Goal: Information Seeking & Learning: Learn about a topic

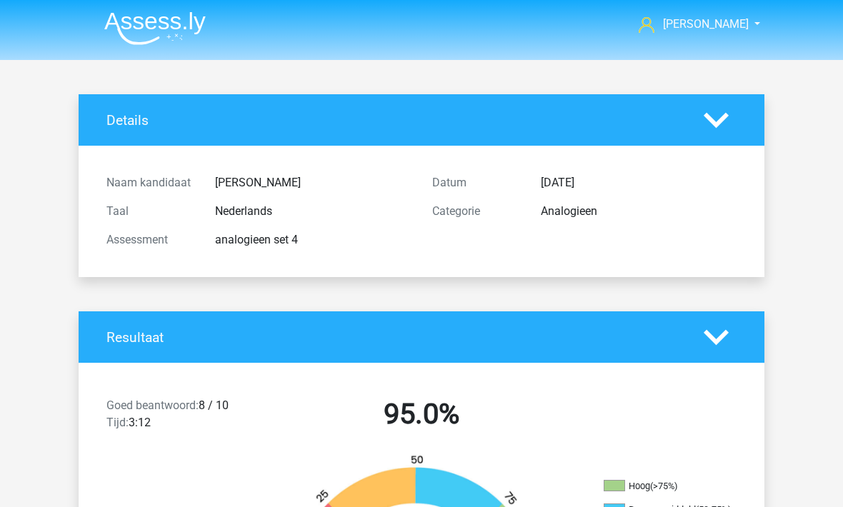
scroll to position [2845, 0]
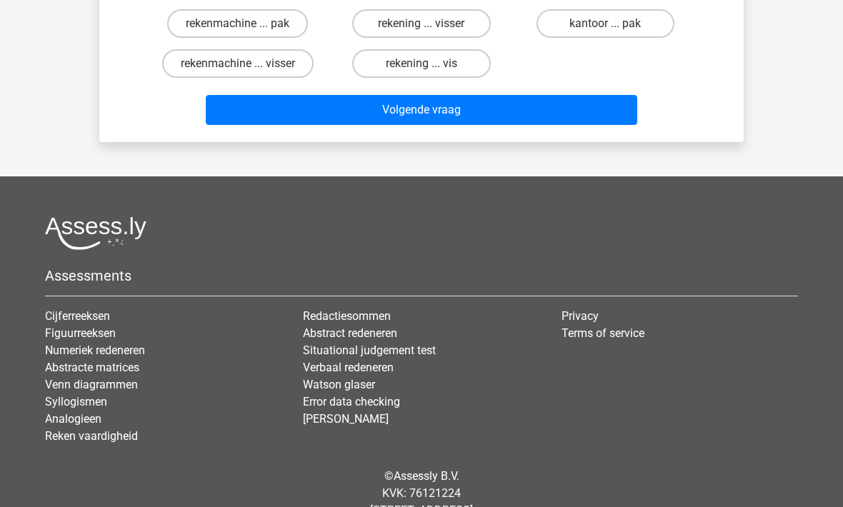
scroll to position [198, 0]
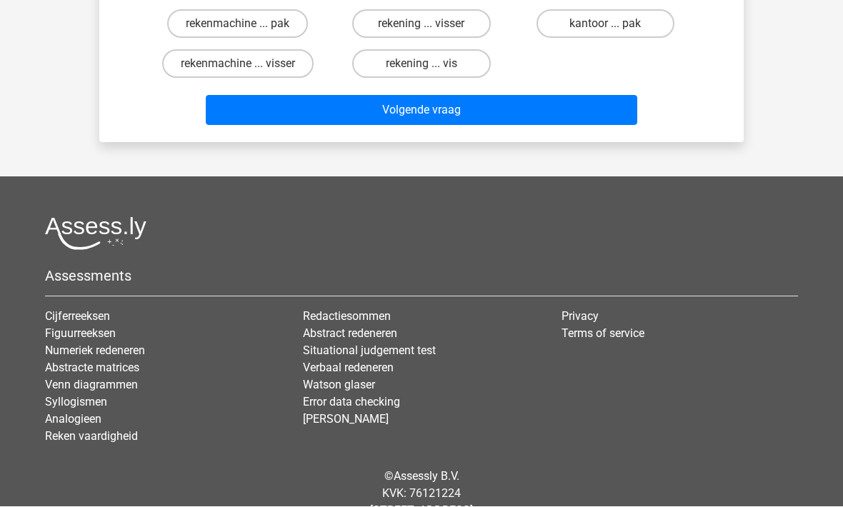
click at [56, 321] on link "Cijferreeksen" at bounding box center [77, 317] width 65 height 14
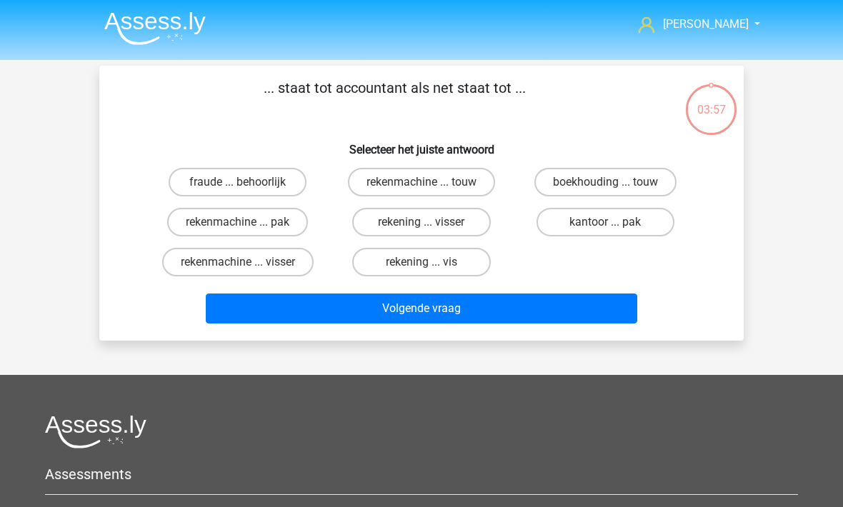
scroll to position [245, 0]
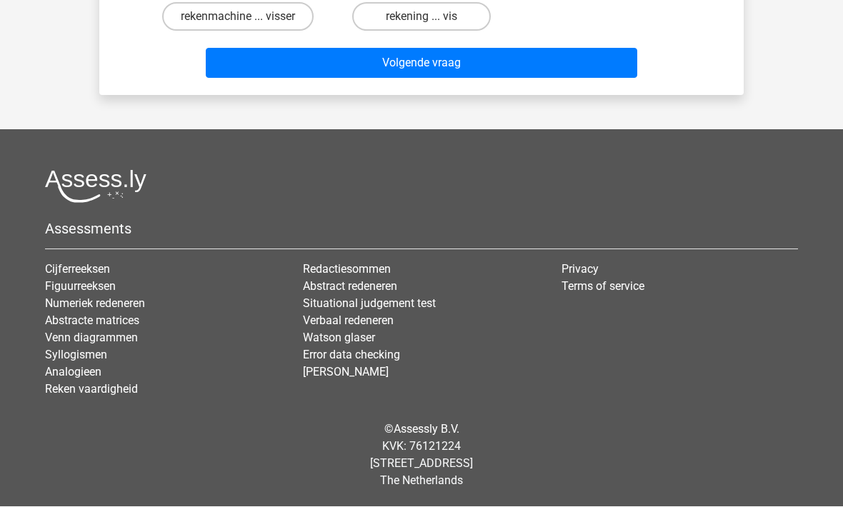
click at [60, 289] on link "Figuurreeksen" at bounding box center [80, 287] width 71 height 14
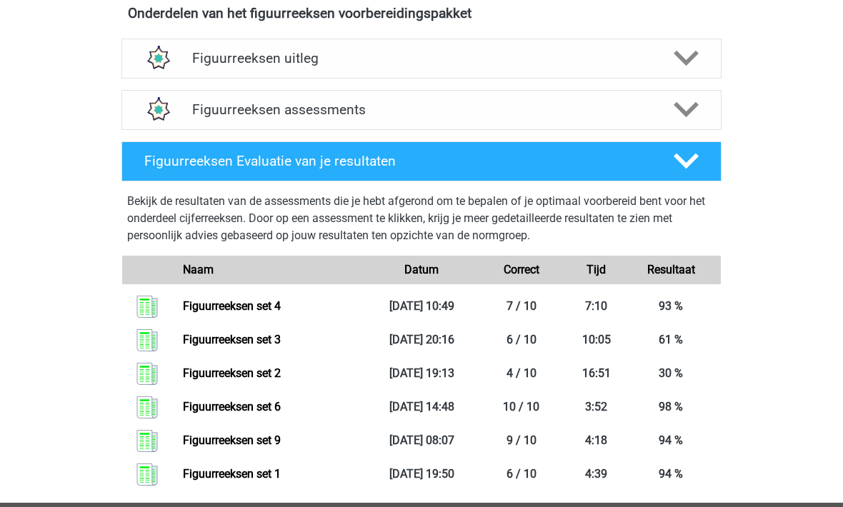
scroll to position [521, 0]
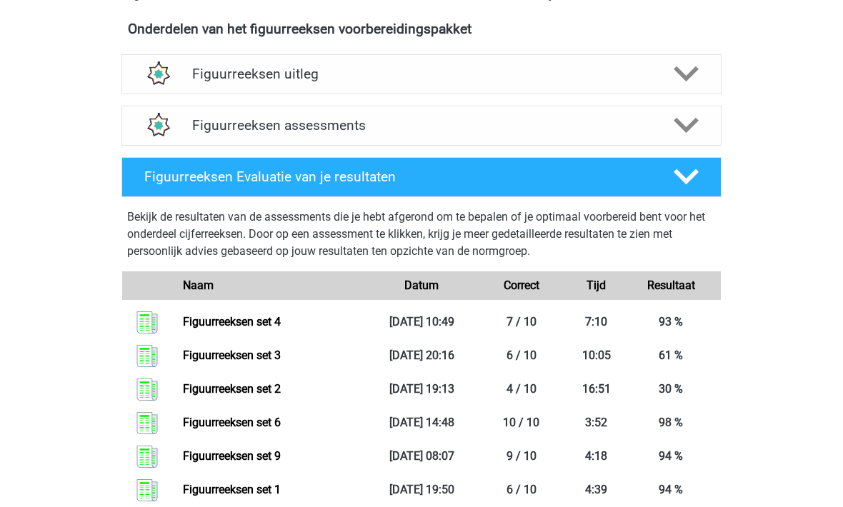
click at [175, 126] on img at bounding box center [157, 125] width 36 height 36
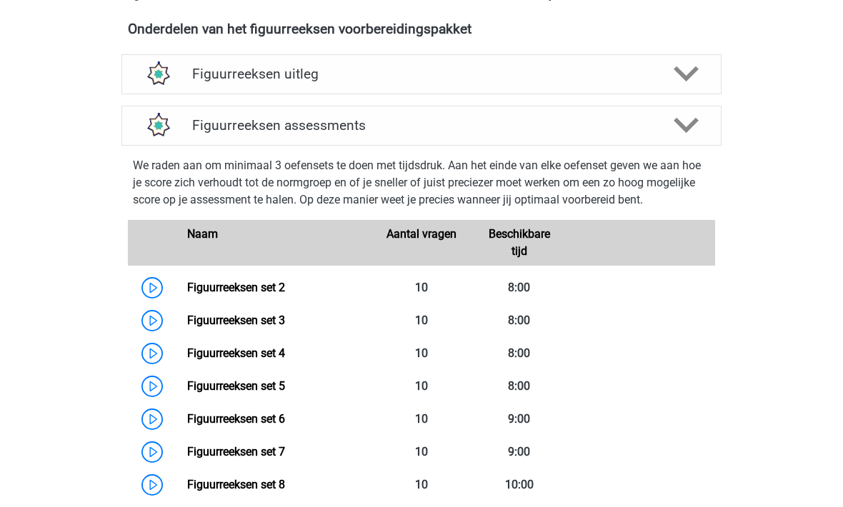
click at [226, 382] on link "Figuurreeksen set 5" at bounding box center [236, 386] width 98 height 14
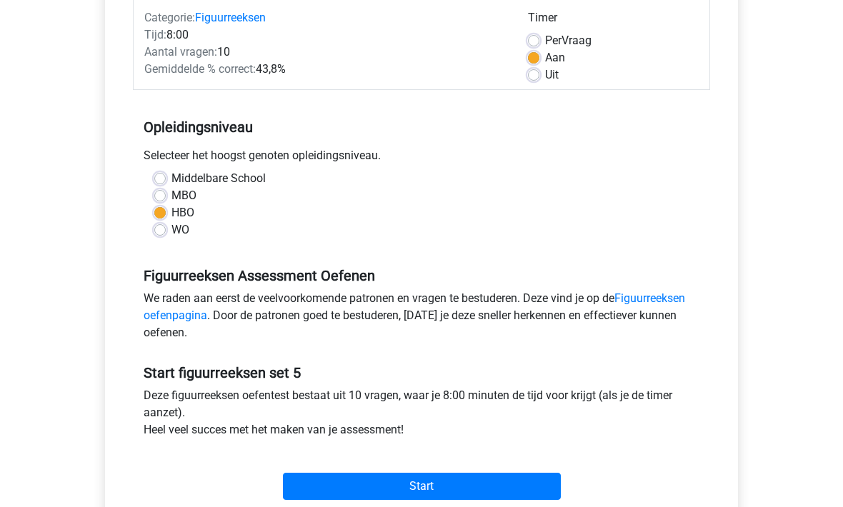
scroll to position [215, 0]
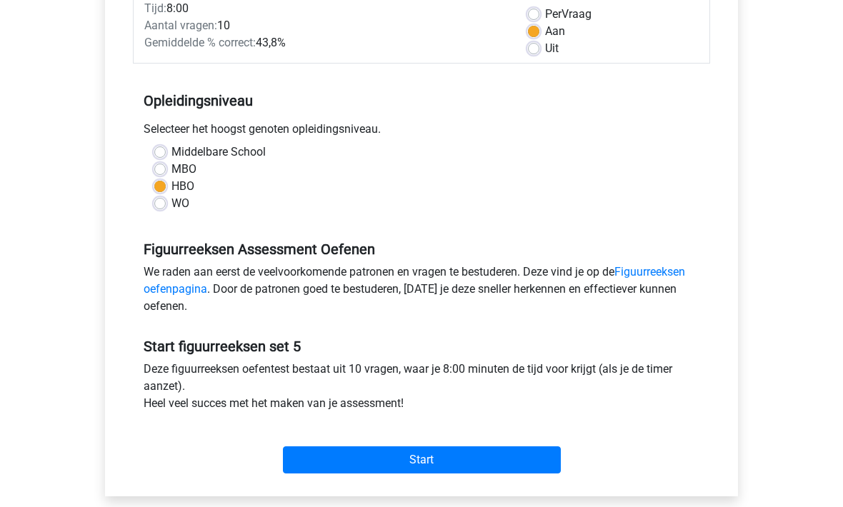
click at [326, 459] on input "Start" at bounding box center [422, 459] width 278 height 27
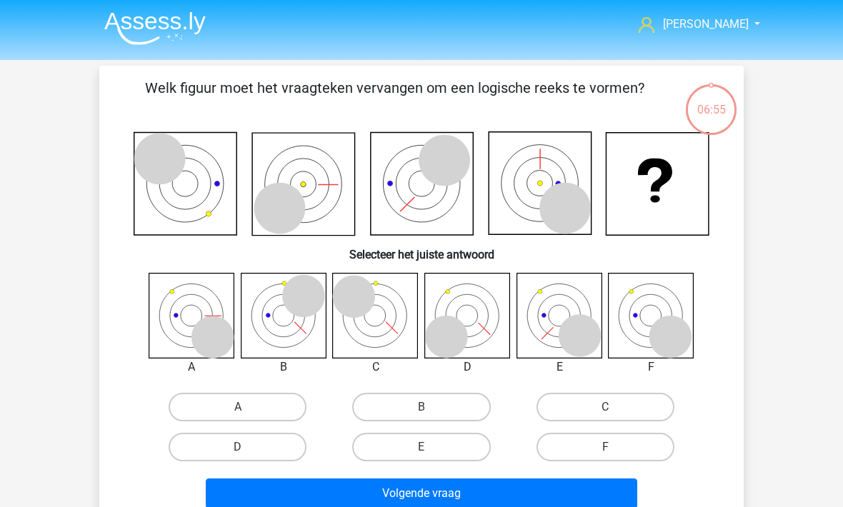
click at [566, 449] on label "F" at bounding box center [605, 447] width 138 height 29
click at [605, 449] on input "F" at bounding box center [609, 451] width 9 height 9
radio input "true"
click at [353, 494] on button "Volgende vraag" at bounding box center [422, 494] width 432 height 30
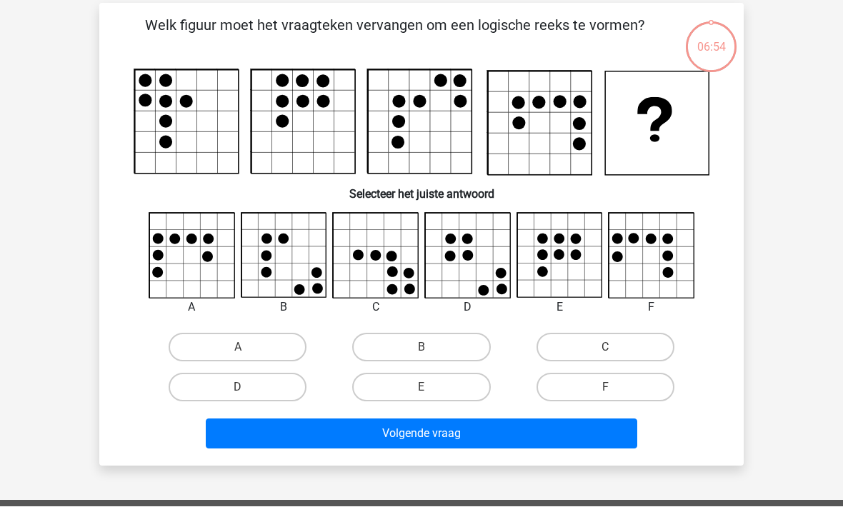
scroll to position [66, 0]
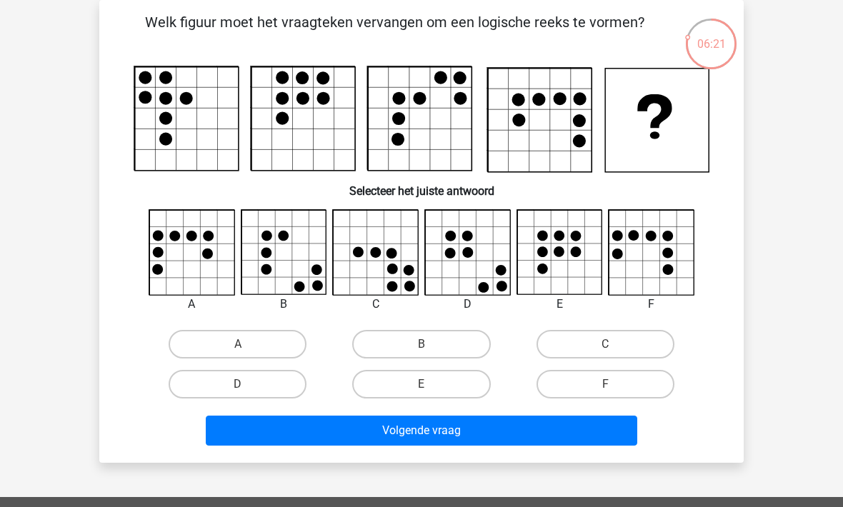
click at [572, 339] on label "C" at bounding box center [605, 344] width 138 height 29
click at [605, 344] on input "C" at bounding box center [609, 348] width 9 height 9
radio input "true"
click at [349, 436] on button "Volgende vraag" at bounding box center [422, 431] width 432 height 30
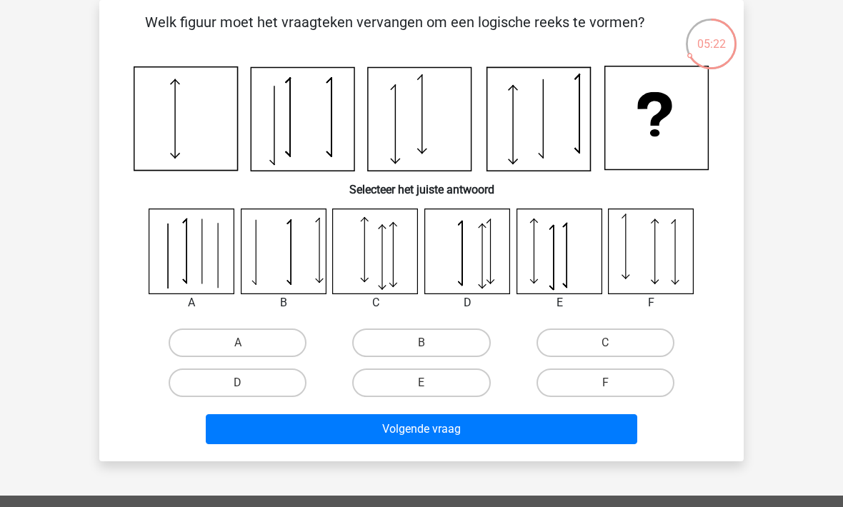
click at [376, 396] on label "E" at bounding box center [421, 383] width 138 height 29
click at [421, 392] on input "E" at bounding box center [425, 387] width 9 height 9
radio input "true"
click at [349, 441] on button "Volgende vraag" at bounding box center [422, 429] width 432 height 30
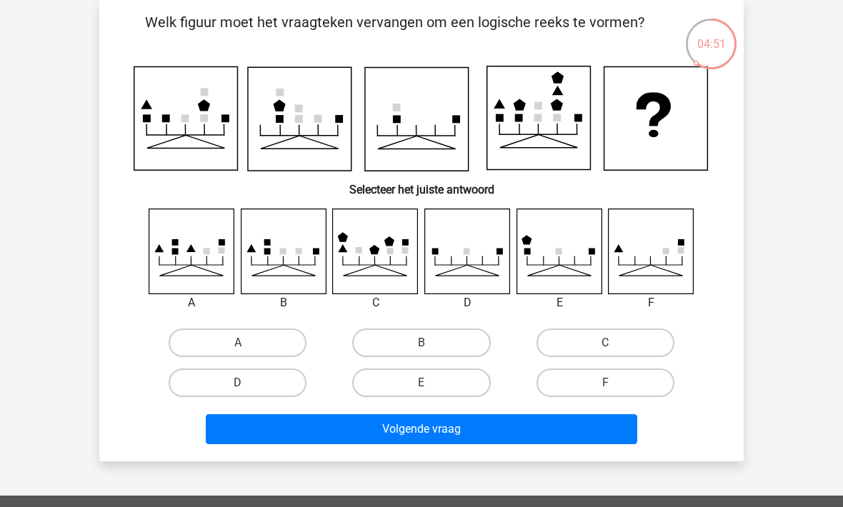
click at [227, 343] on label "A" at bounding box center [238, 343] width 138 height 29
click at [238, 343] on input "A" at bounding box center [242, 347] width 9 height 9
radio input "true"
click at [276, 435] on button "Volgende vraag" at bounding box center [422, 429] width 432 height 30
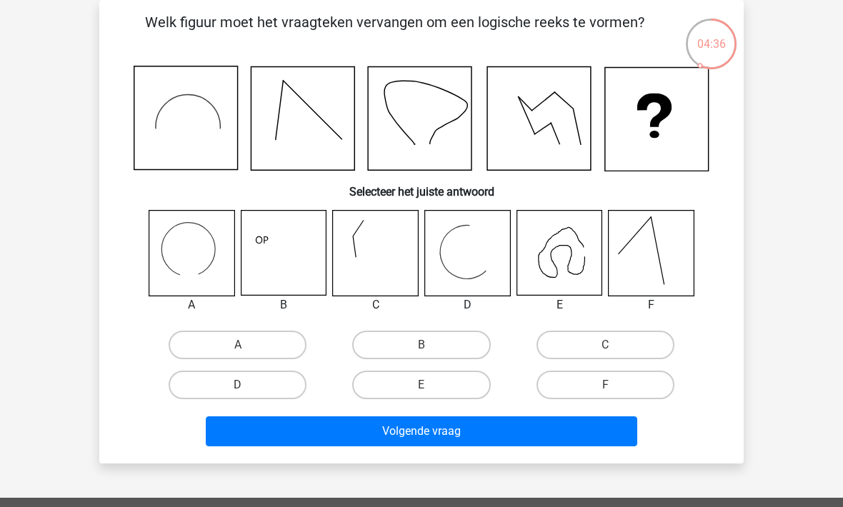
click at [201, 344] on label "A" at bounding box center [238, 345] width 138 height 29
click at [238, 345] on input "A" at bounding box center [242, 349] width 9 height 9
radio input "true"
click at [245, 438] on button "Volgende vraag" at bounding box center [422, 431] width 432 height 30
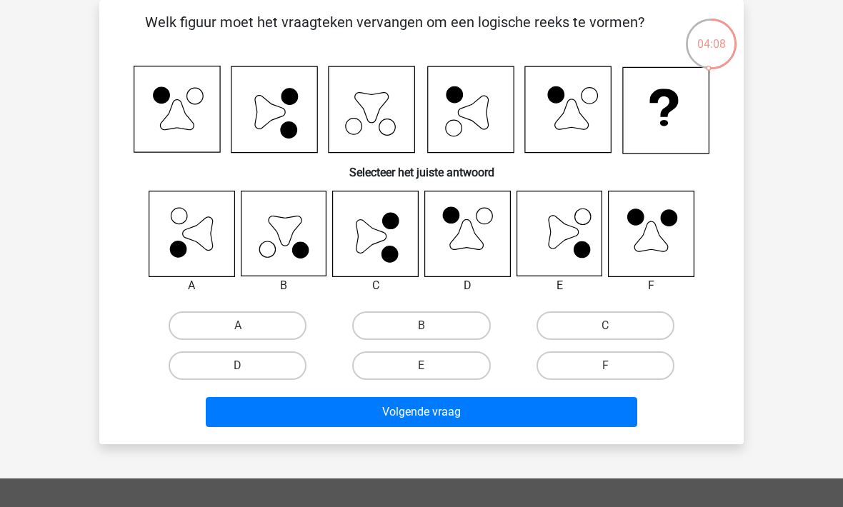
click at [569, 331] on label "C" at bounding box center [605, 325] width 138 height 29
click at [605, 331] on input "C" at bounding box center [609, 330] width 9 height 9
radio input "true"
click at [424, 416] on button "Volgende vraag" at bounding box center [422, 412] width 432 height 30
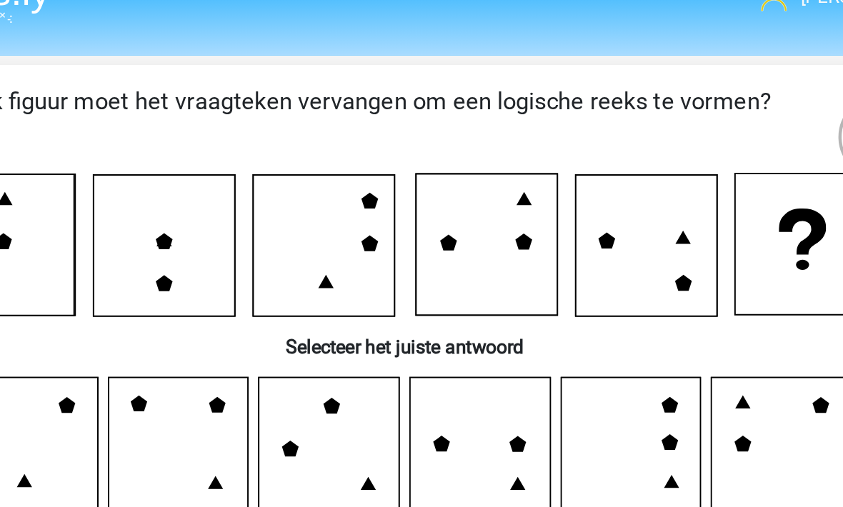
scroll to position [1, 0]
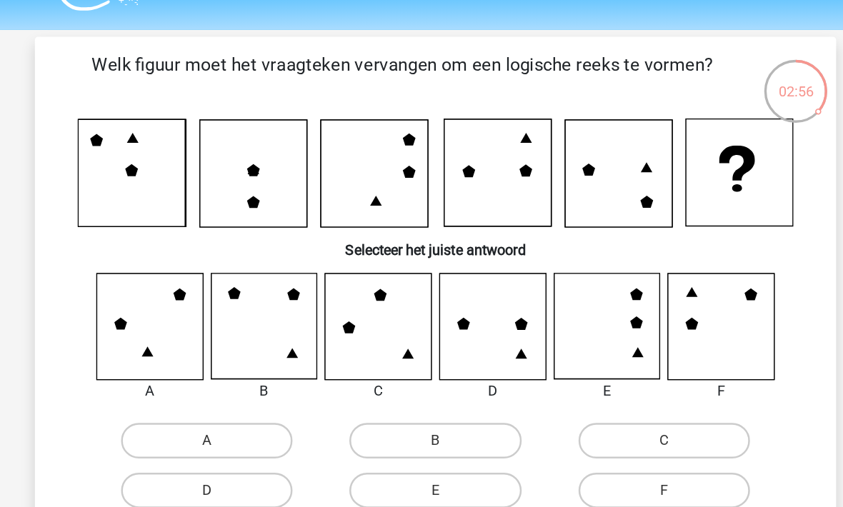
click at [352, 376] on label "B" at bounding box center [421, 390] width 138 height 29
click at [421, 390] on input "B" at bounding box center [425, 394] width 9 height 9
radio input "true"
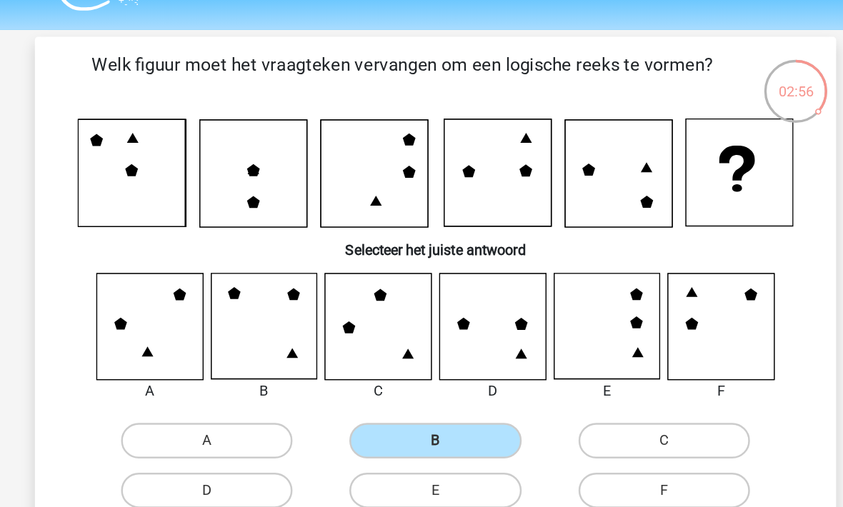
click at [278, 461] on button "Volgende vraag" at bounding box center [422, 476] width 432 height 30
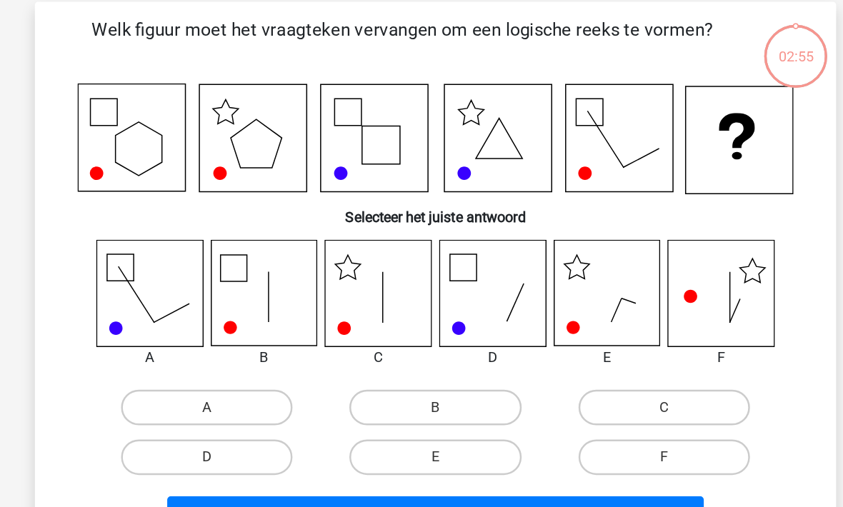
scroll to position [4, 0]
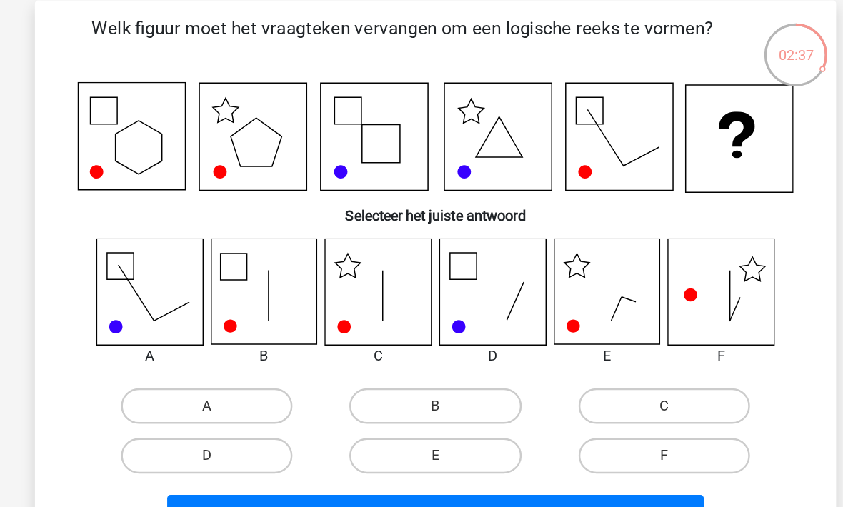
click at [536, 374] on label "C" at bounding box center [605, 388] width 138 height 29
click at [605, 389] on input "C" at bounding box center [609, 393] width 9 height 9
radio input "true"
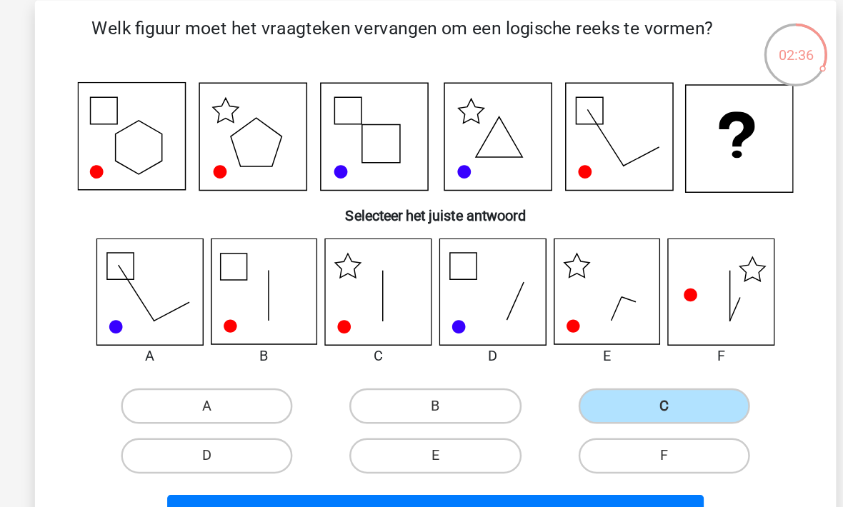
click at [236, 460] on button "Volgende vraag" at bounding box center [422, 475] width 432 height 30
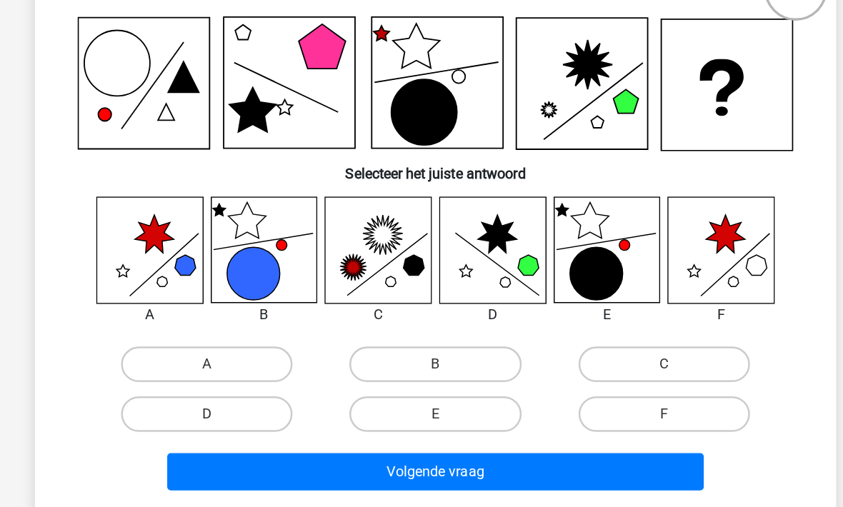
scroll to position [61, 0]
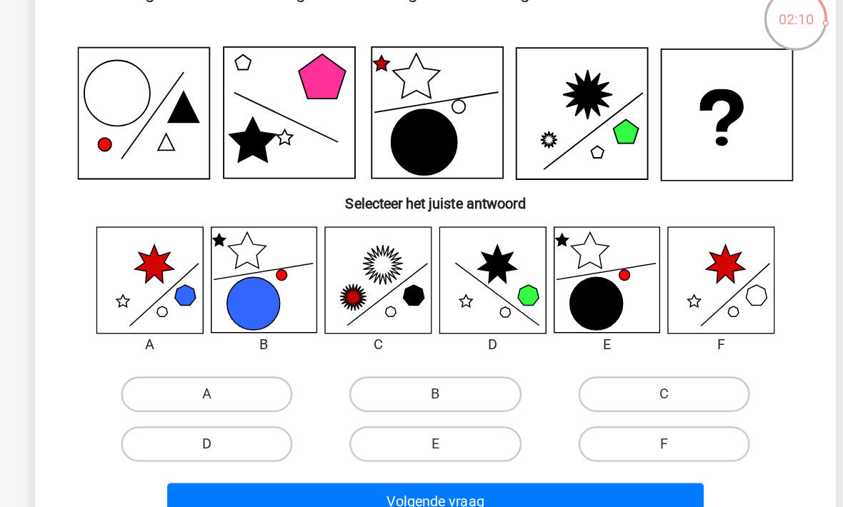
click at [352, 376] on label "E" at bounding box center [421, 390] width 138 height 29
click at [421, 391] on input "E" at bounding box center [425, 395] width 9 height 9
radio input "true"
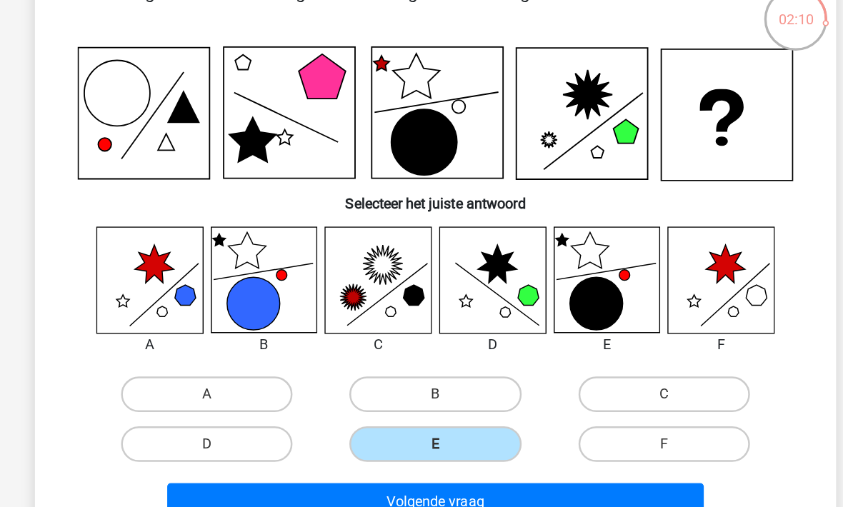
click at [315, 422] on button "Volgende vraag" at bounding box center [422, 437] width 432 height 30
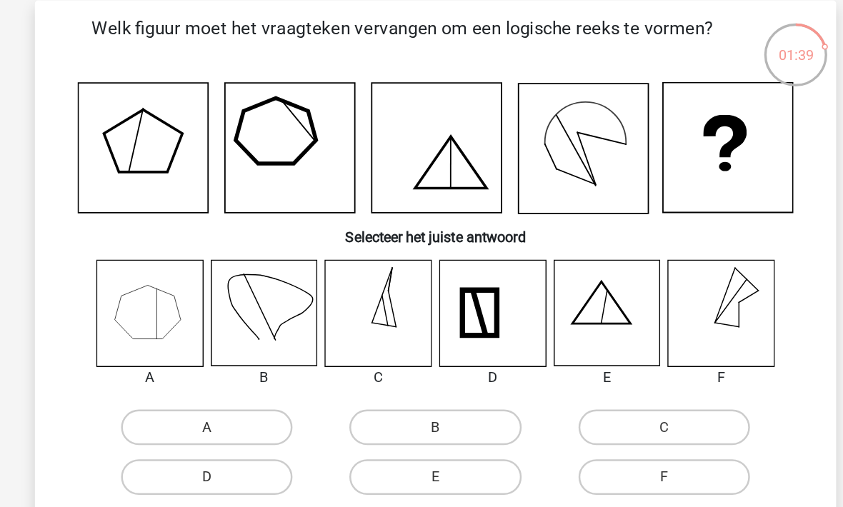
click at [169, 343] on label "A" at bounding box center [238, 348] width 138 height 29
click at [238, 349] on input "A" at bounding box center [242, 353] width 9 height 9
radio input "true"
click at [206, 434] on button "Resultaten" at bounding box center [422, 435] width 432 height 30
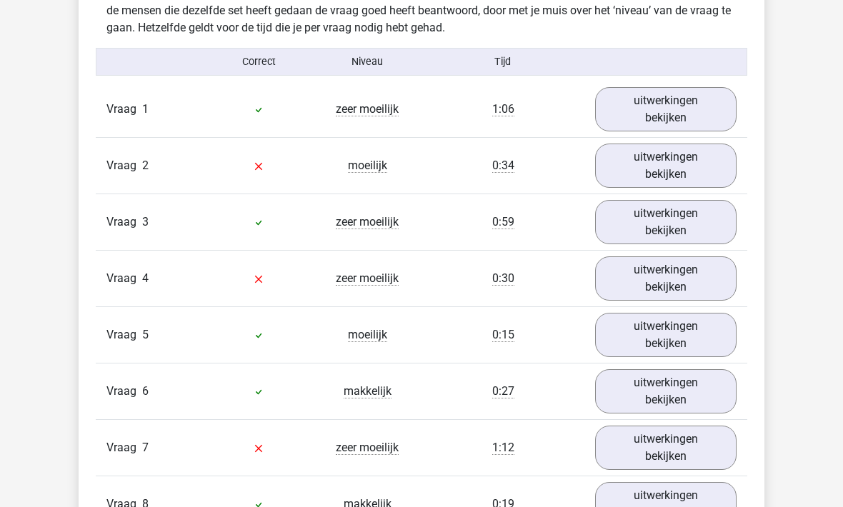
click at [686, 166] on link "uitwerkingen bekijken" at bounding box center [665, 166] width 141 height 44
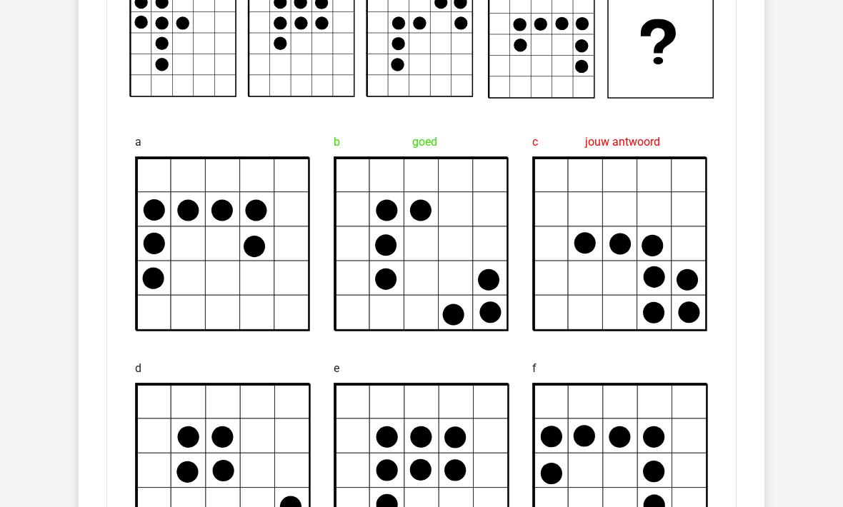
scroll to position [1139, 0]
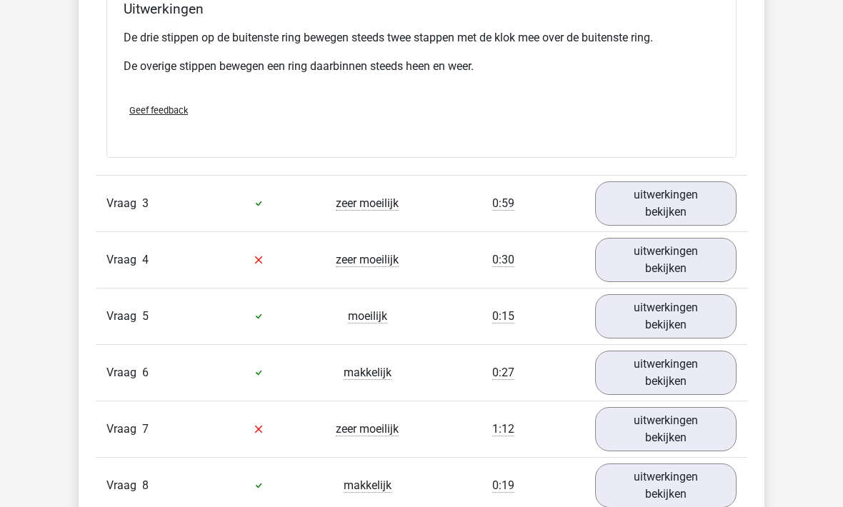
click at [654, 256] on link "uitwerkingen bekijken" at bounding box center [665, 261] width 141 height 44
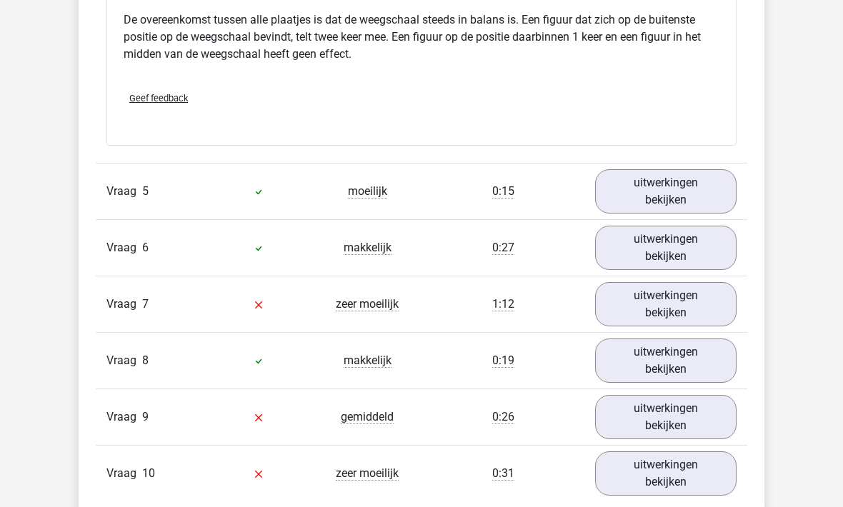
scroll to position [2675, 0]
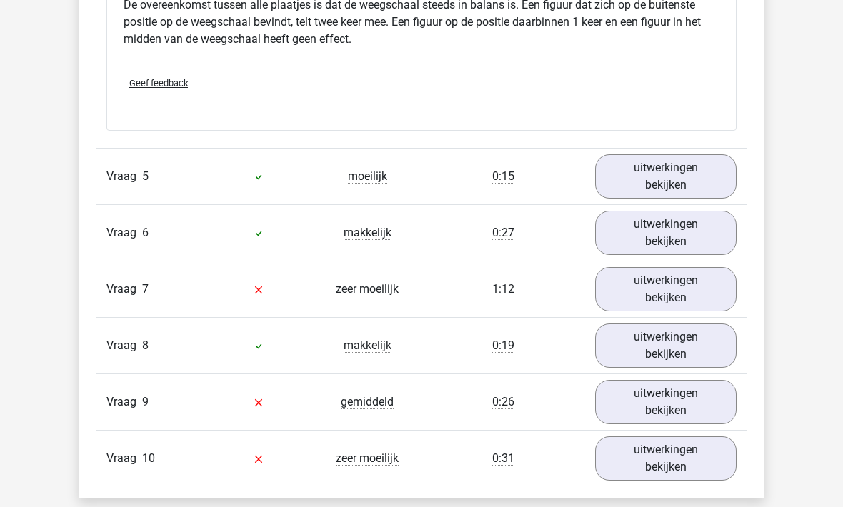
click at [650, 291] on link "uitwerkingen bekijken" at bounding box center [665, 290] width 141 height 44
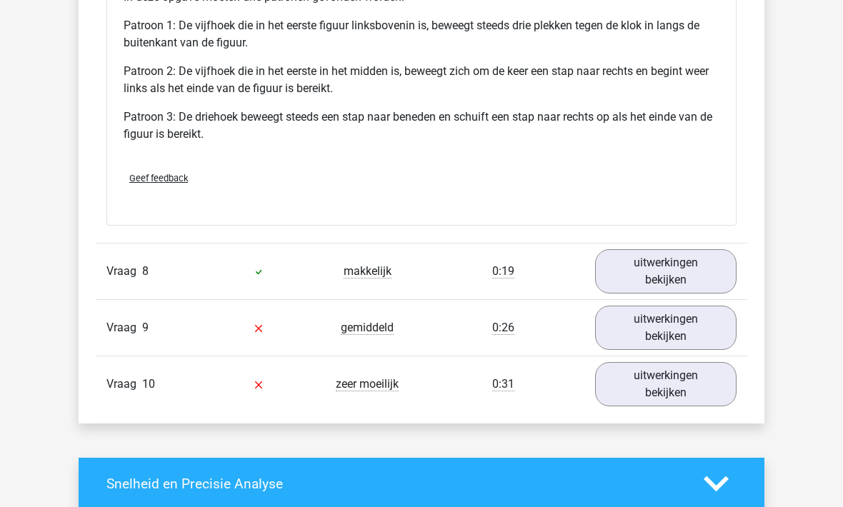
scroll to position [3651, 0]
click at [665, 319] on link "uitwerkingen bekijken" at bounding box center [665, 327] width 141 height 44
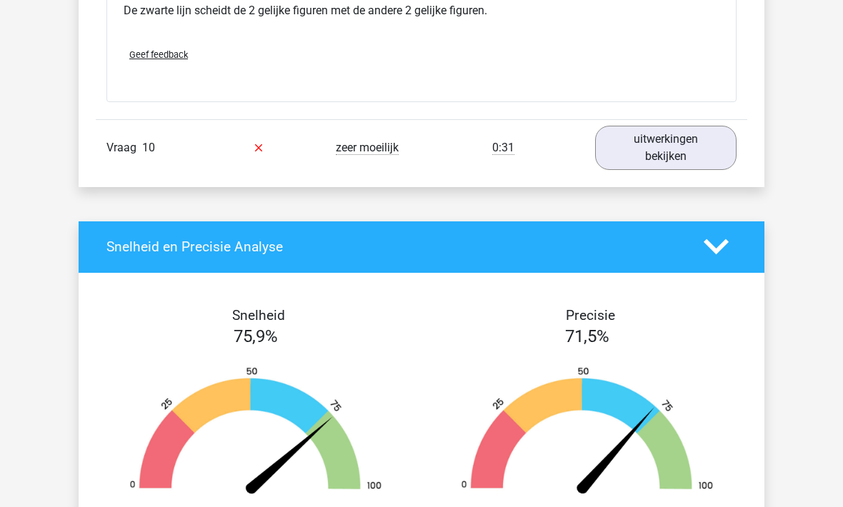
scroll to position [4760, 0]
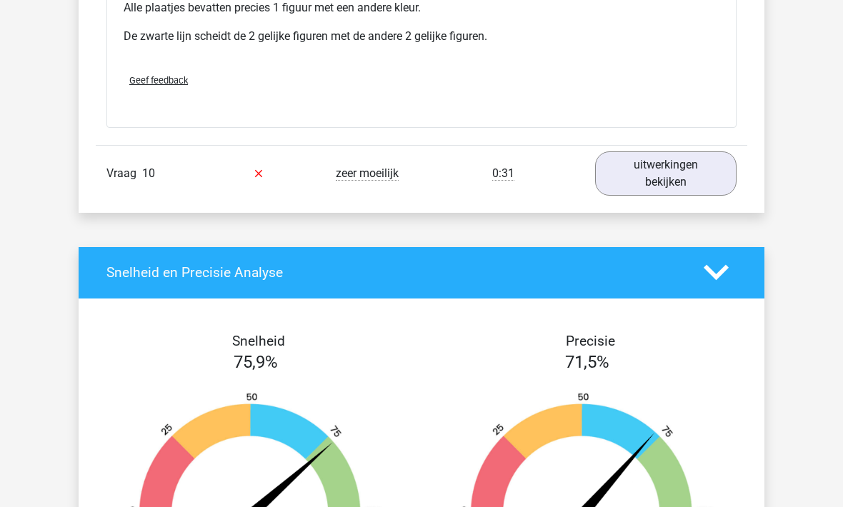
click at [643, 170] on link "uitwerkingen bekijken" at bounding box center [665, 173] width 141 height 44
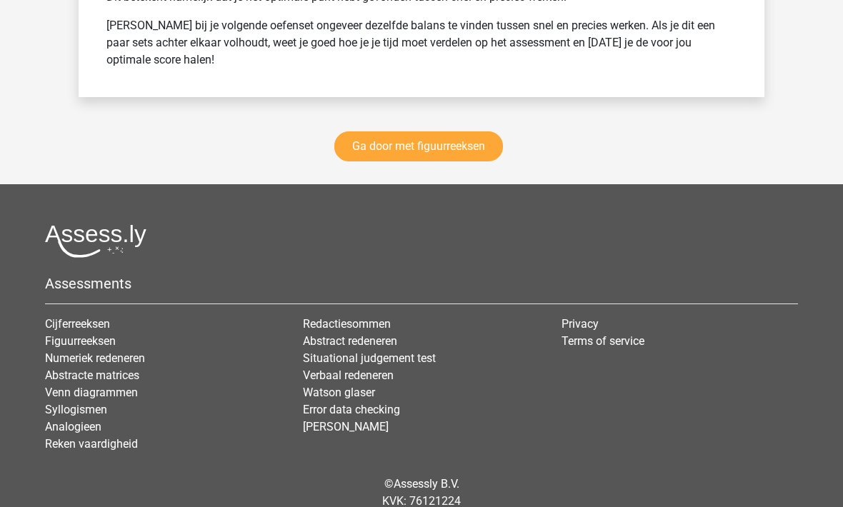
scroll to position [6443, 0]
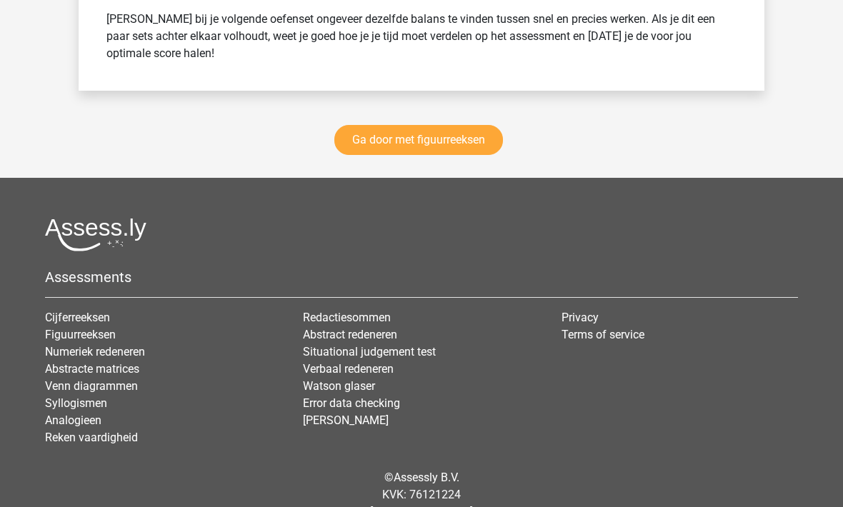
click at [58, 318] on link "Cijferreeksen" at bounding box center [77, 318] width 65 height 14
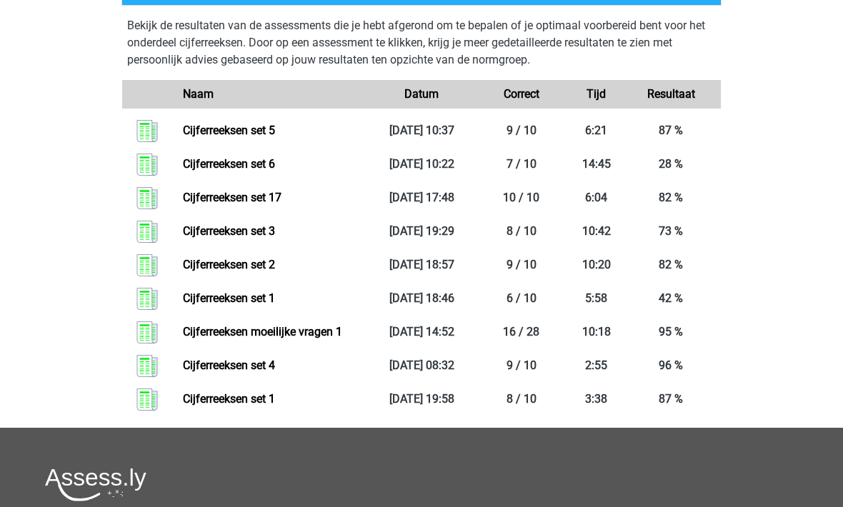
scroll to position [712, 0]
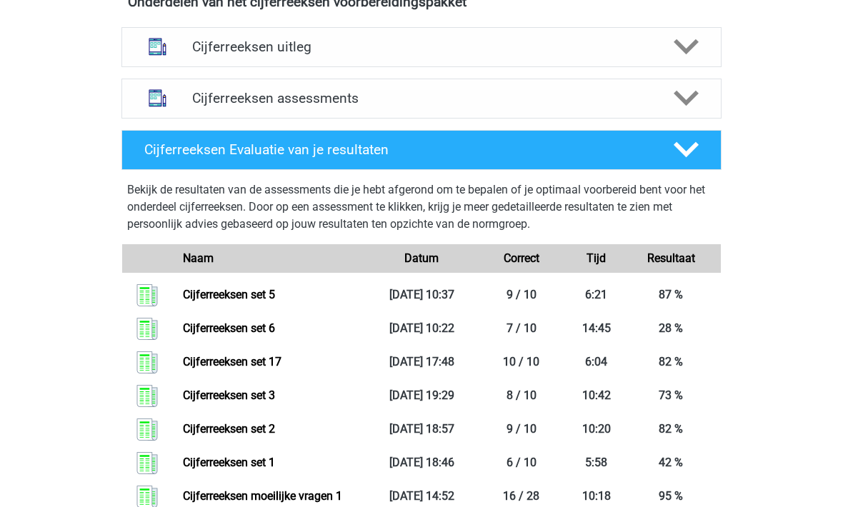
click at [219, 107] on h4 "Cijferreeksen assessments" at bounding box center [421, 99] width 459 height 16
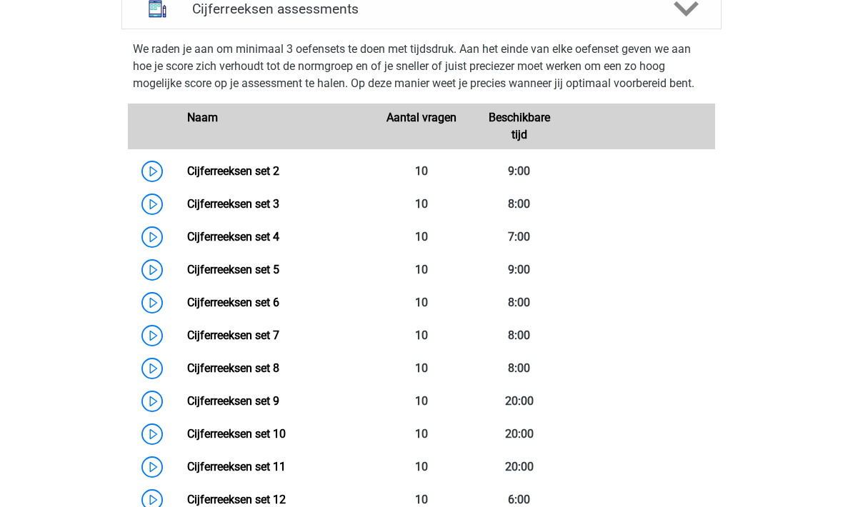
scroll to position [637, 0]
click at [214, 342] on link "Cijferreeksen set 7" at bounding box center [233, 336] width 92 height 14
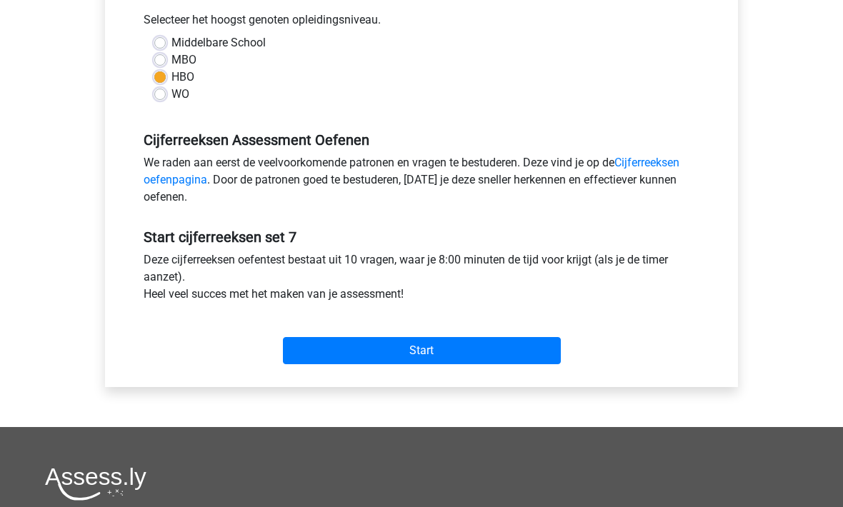
scroll to position [351, 0]
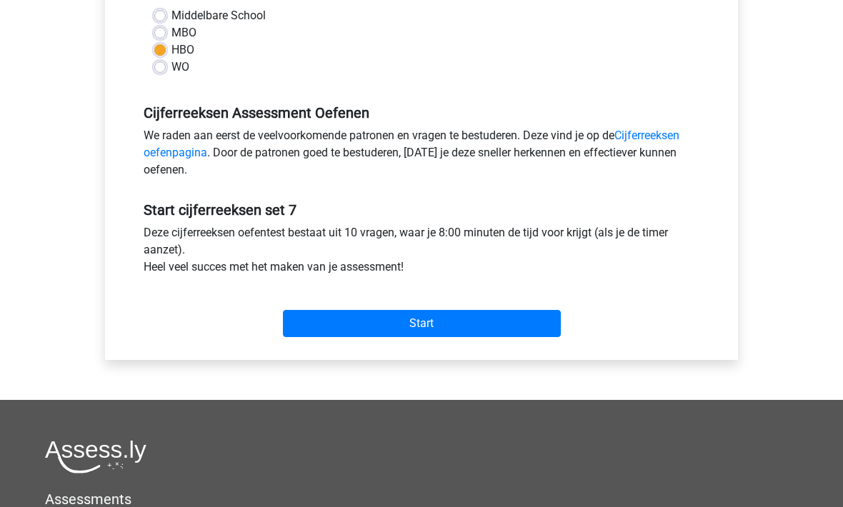
click at [340, 324] on input "Start" at bounding box center [422, 324] width 278 height 27
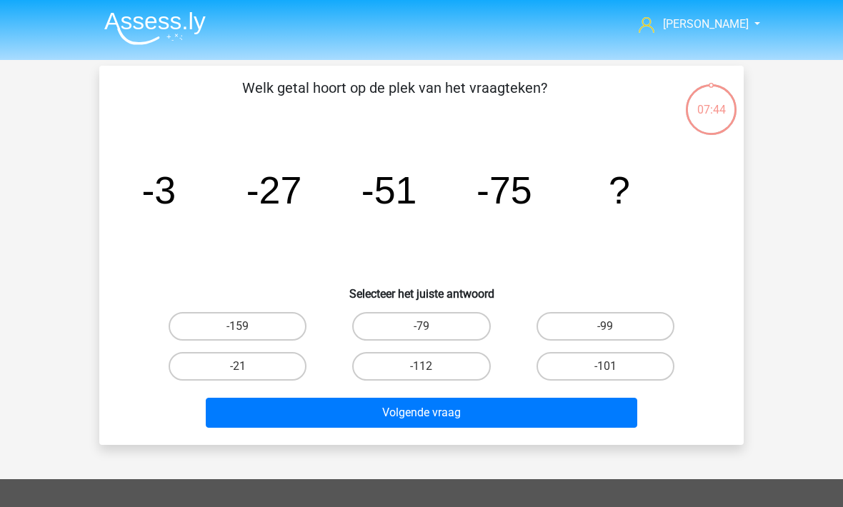
click at [566, 326] on label "-99" at bounding box center [605, 326] width 138 height 29
click at [605, 326] on input "-99" at bounding box center [609, 330] width 9 height 9
radio input "true"
click at [406, 406] on button "Volgende vraag" at bounding box center [422, 413] width 432 height 30
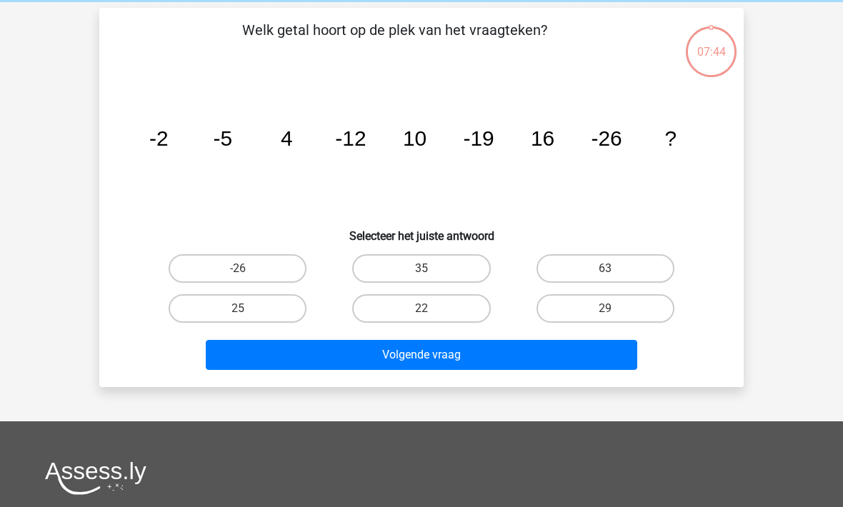
scroll to position [66, 0]
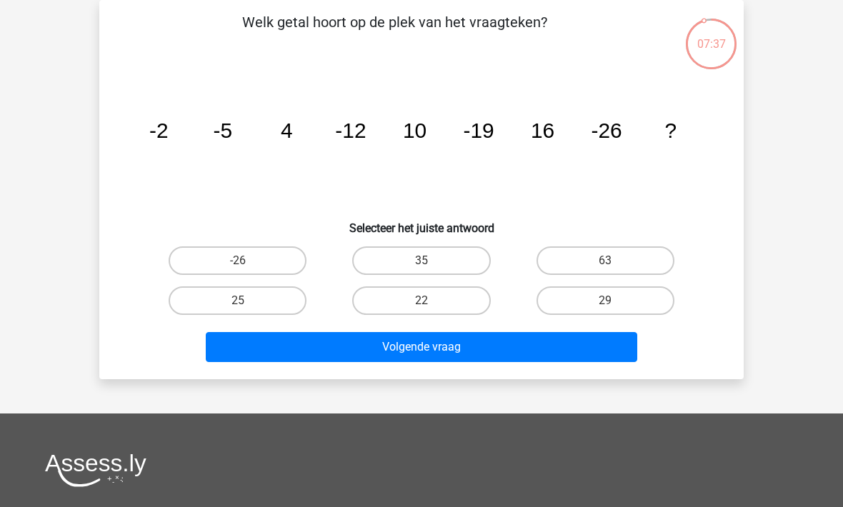
click at [388, 301] on label "22" at bounding box center [421, 300] width 138 height 29
click at [421, 301] on input "22" at bounding box center [425, 305] width 9 height 9
radio input "true"
click at [347, 354] on button "Volgende vraag" at bounding box center [422, 347] width 432 height 30
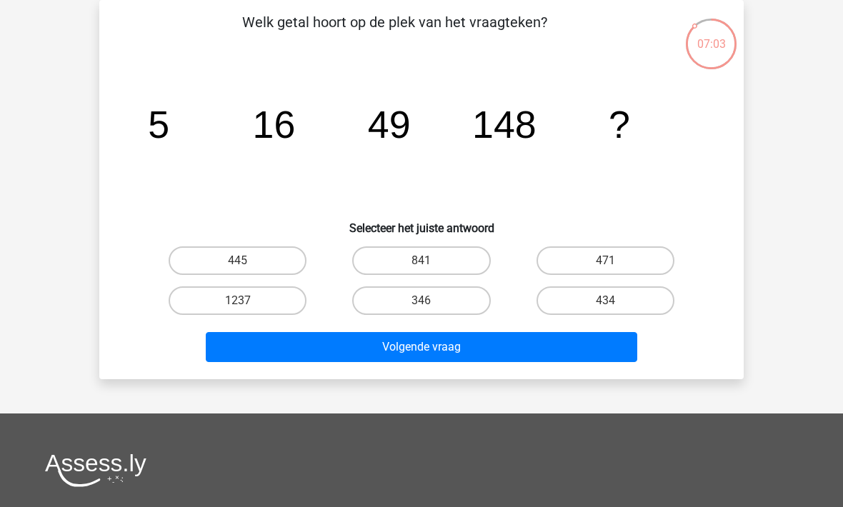
click at [205, 252] on label "445" at bounding box center [238, 260] width 138 height 29
click at [238, 261] on input "445" at bounding box center [242, 265] width 9 height 9
radio input "true"
click at [249, 344] on button "Volgende vraag" at bounding box center [422, 347] width 432 height 30
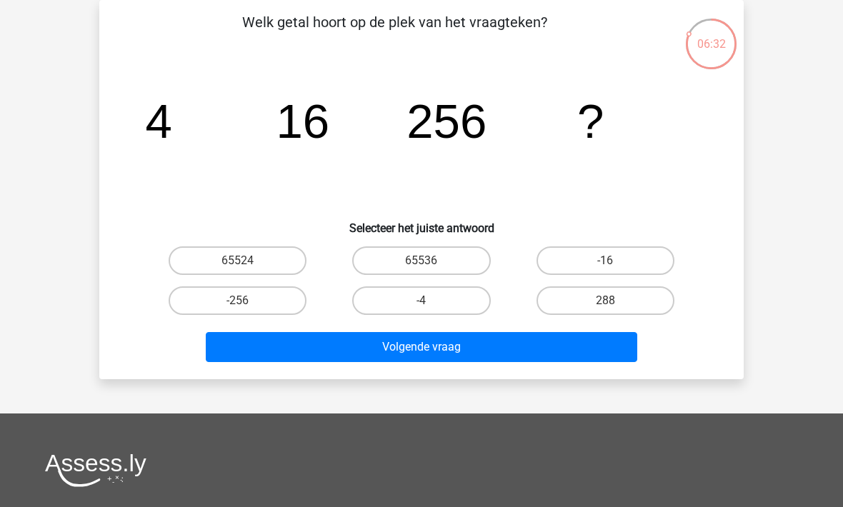
click at [374, 260] on label "65536" at bounding box center [421, 260] width 138 height 29
click at [421, 261] on input "65536" at bounding box center [425, 265] width 9 height 9
radio input "true"
click at [339, 333] on button "Volgende vraag" at bounding box center [422, 347] width 432 height 30
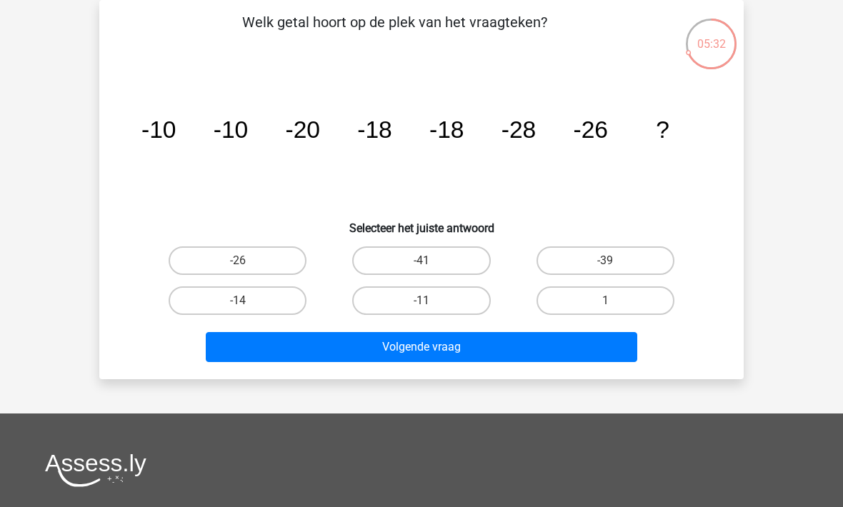
click at [209, 274] on label "-26" at bounding box center [238, 260] width 138 height 29
click at [238, 270] on input "-26" at bounding box center [242, 265] width 9 height 9
radio input "true"
click at [257, 354] on button "Volgende vraag" at bounding box center [422, 347] width 432 height 30
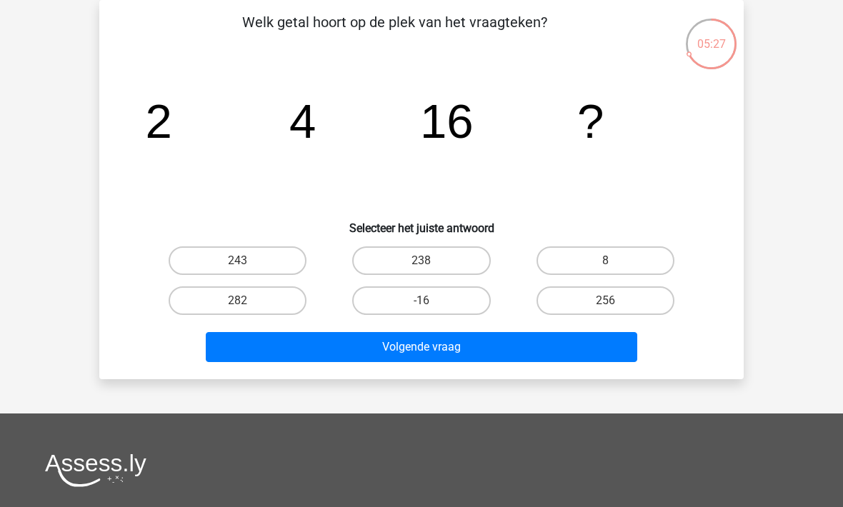
click at [546, 308] on label "256" at bounding box center [605, 300] width 138 height 29
click at [605, 308] on input "256" at bounding box center [609, 305] width 9 height 9
radio input "true"
click at [423, 350] on button "Volgende vraag" at bounding box center [422, 347] width 432 height 30
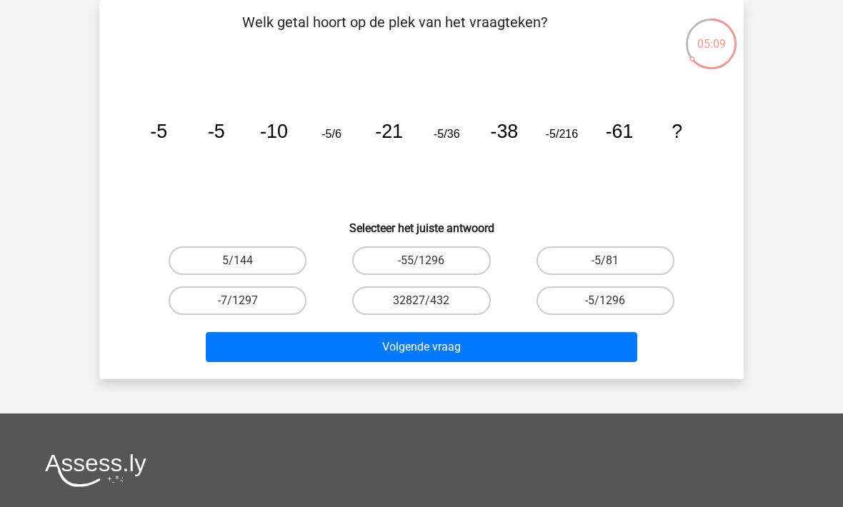
click at [383, 259] on label "-55/1296" at bounding box center [421, 260] width 138 height 29
click at [421, 261] on input "-55/1296" at bounding box center [425, 265] width 9 height 9
radio input "true"
click at [574, 296] on label "-5/1296" at bounding box center [605, 300] width 138 height 29
click at [605, 301] on input "-5/1296" at bounding box center [609, 305] width 9 height 9
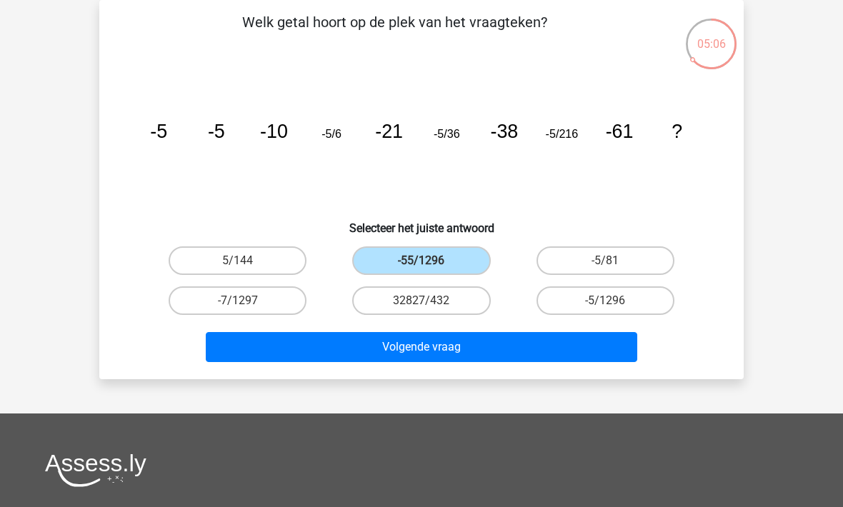
radio input "true"
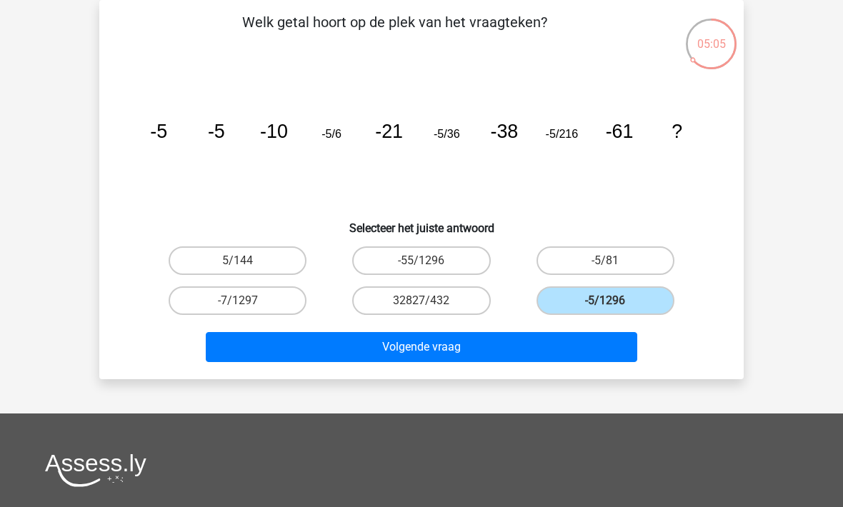
click at [359, 360] on button "Volgende vraag" at bounding box center [422, 347] width 432 height 30
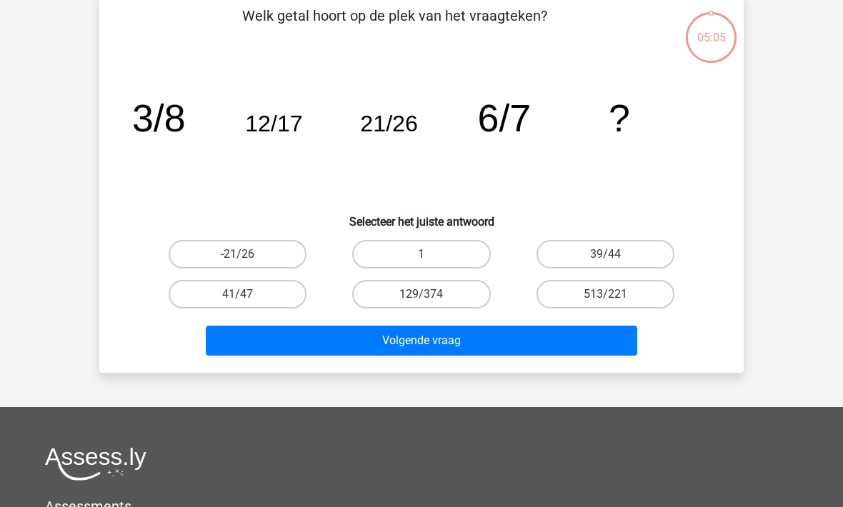
scroll to position [73, 0]
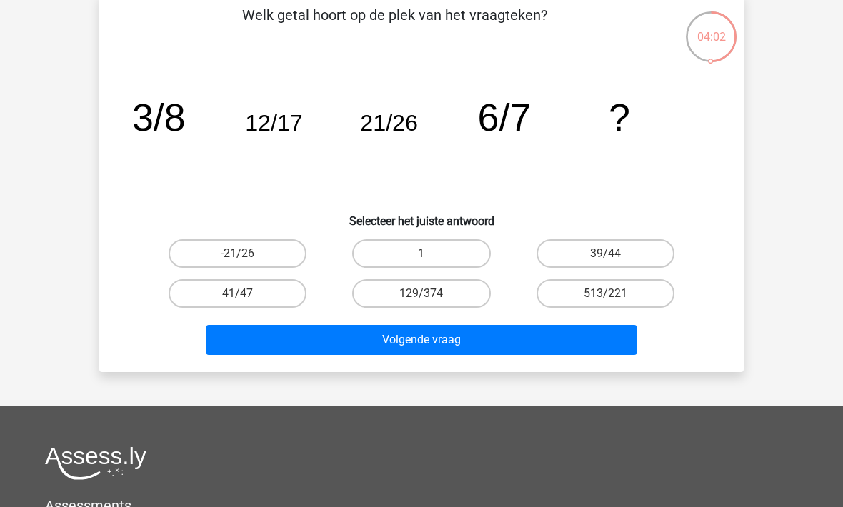
click at [551, 256] on label "39/44" at bounding box center [605, 253] width 138 height 29
click at [605, 256] on input "39/44" at bounding box center [609, 258] width 9 height 9
radio input "true"
click at [381, 344] on button "Volgende vraag" at bounding box center [422, 340] width 432 height 30
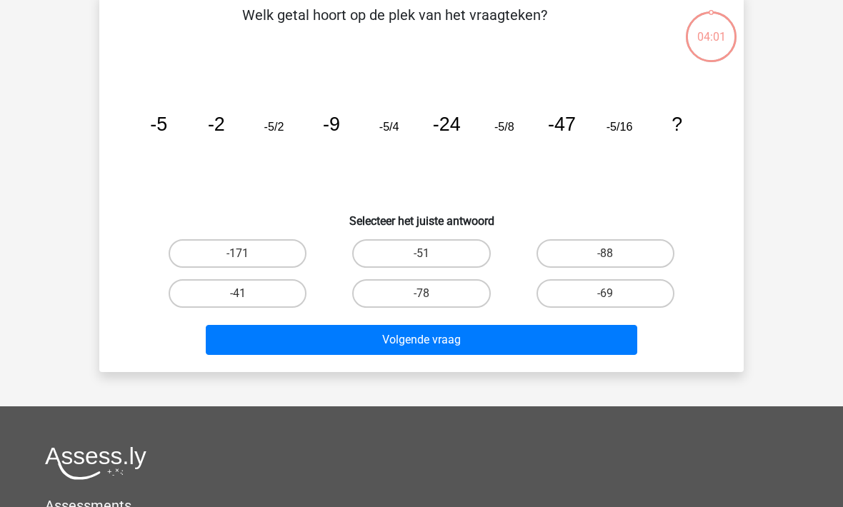
scroll to position [66, 0]
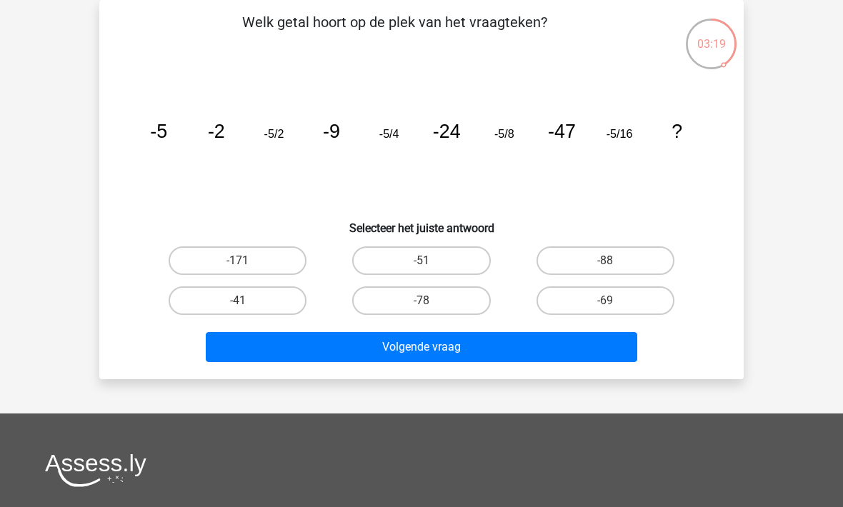
click at [419, 298] on label "-78" at bounding box center [421, 300] width 138 height 29
click at [421, 301] on input "-78" at bounding box center [425, 305] width 9 height 9
radio input "true"
click at [351, 352] on button "Volgende vraag" at bounding box center [422, 347] width 432 height 30
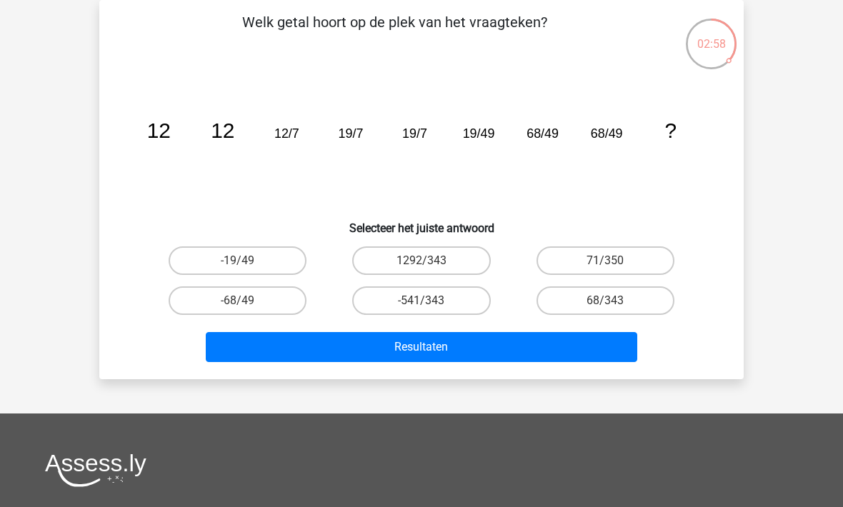
click at [572, 301] on label "68/343" at bounding box center [605, 300] width 138 height 29
click at [605, 301] on input "68/343" at bounding box center [609, 305] width 9 height 9
radio input "true"
click at [363, 360] on button "Resultaten" at bounding box center [422, 347] width 432 height 30
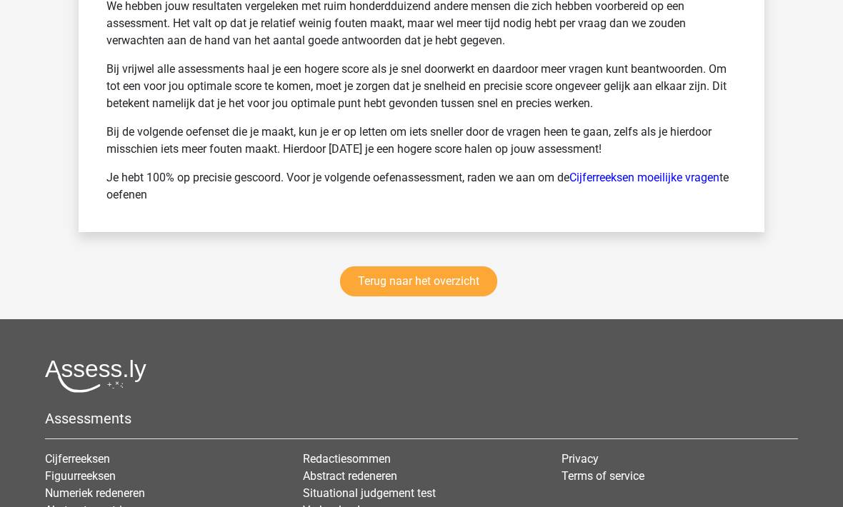
scroll to position [2107, 0]
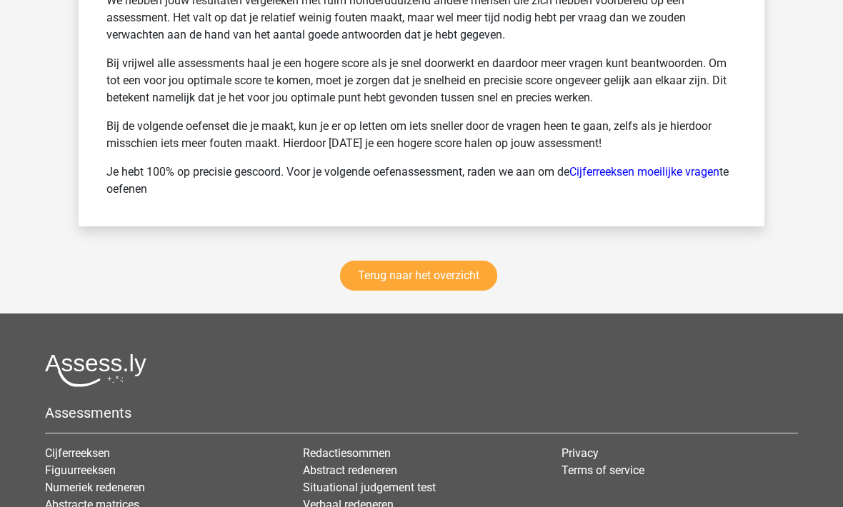
click at [376, 268] on link "Terug naar het overzicht" at bounding box center [418, 276] width 157 height 30
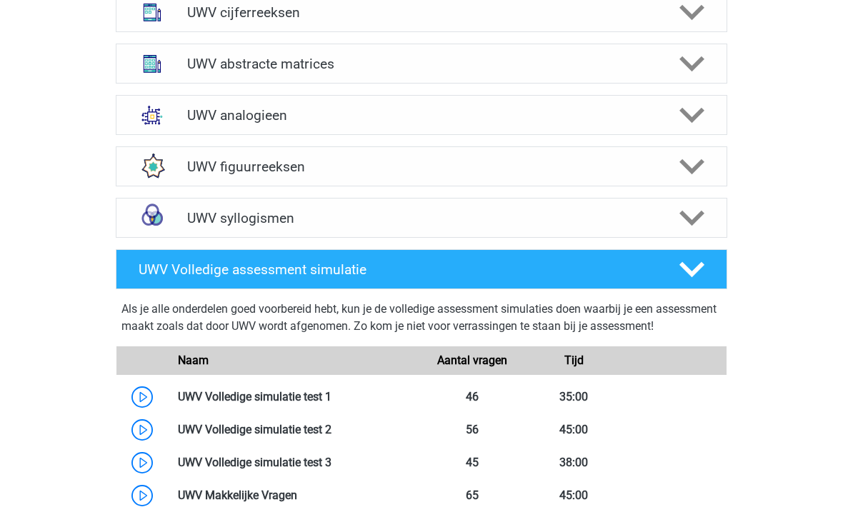
scroll to position [754, 0]
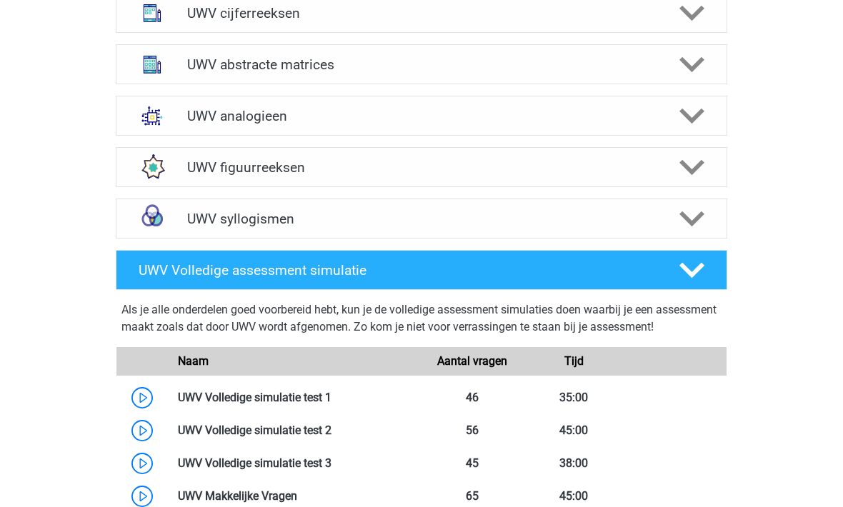
click at [184, 124] on div "UWV analogieen" at bounding box center [420, 116] width 489 height 16
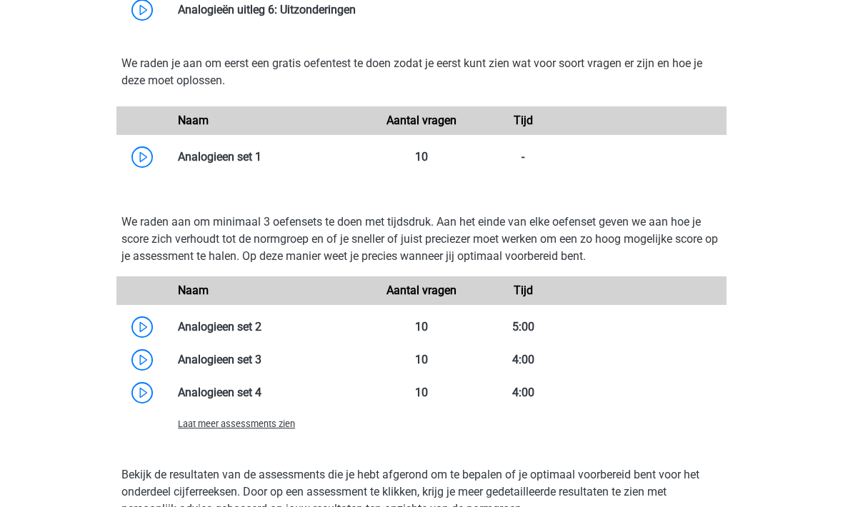
scroll to position [1295, 0]
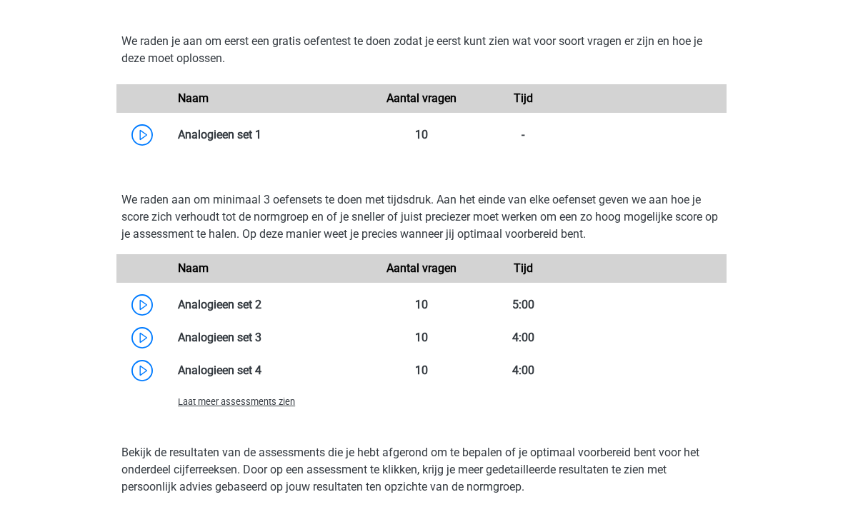
click at [199, 408] on span "Laat meer assessments zien" at bounding box center [236, 402] width 117 height 11
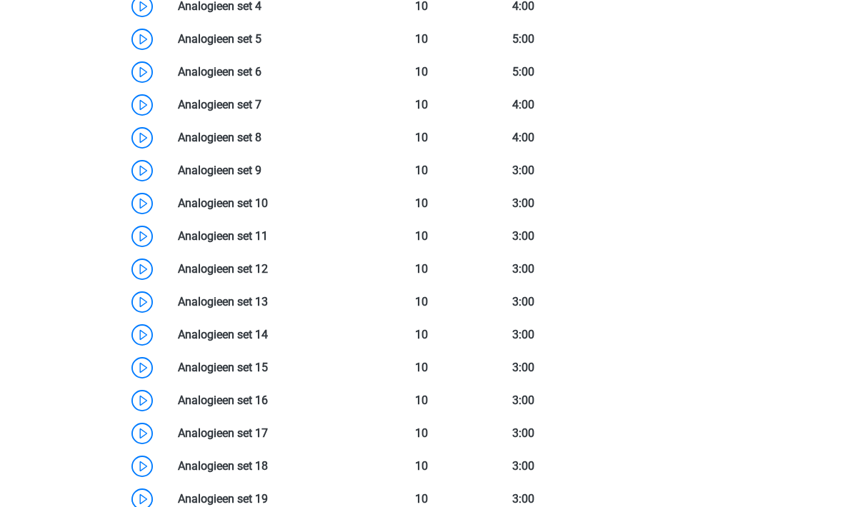
scroll to position [1676, 0]
click at [261, 111] on link at bounding box center [261, 105] width 0 height 14
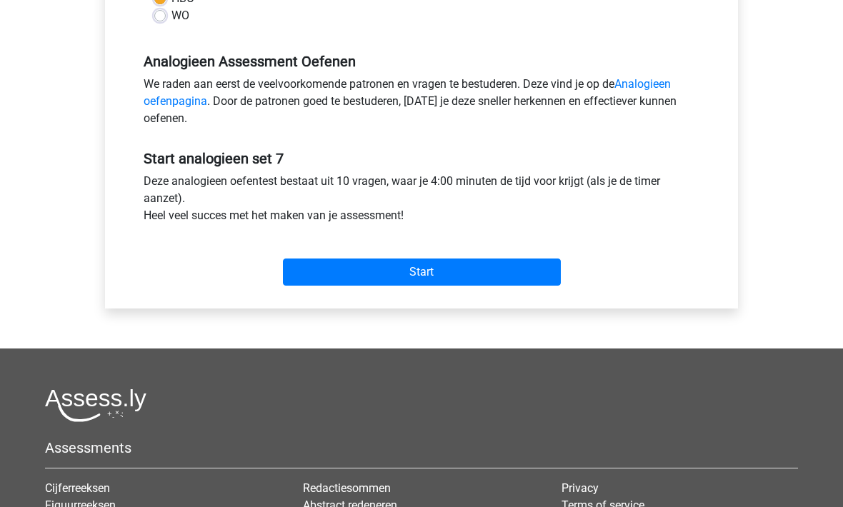
scroll to position [421, 0]
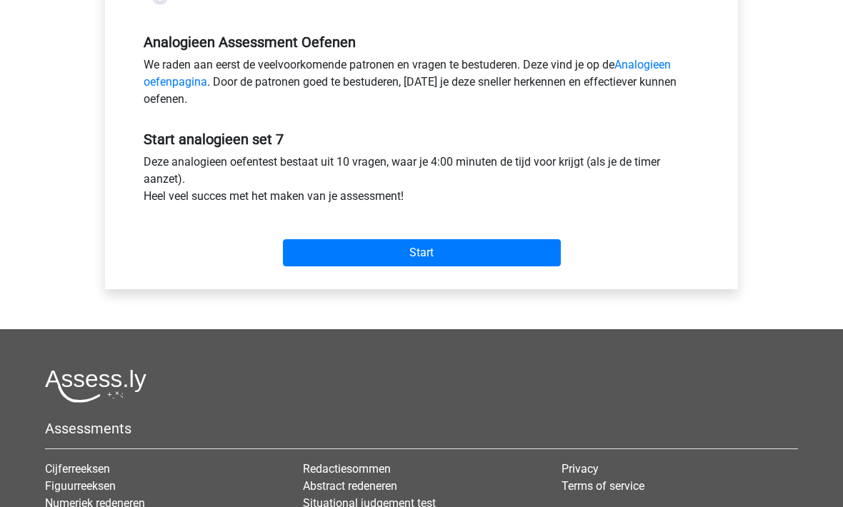
click at [358, 254] on input "Start" at bounding box center [422, 253] width 278 height 27
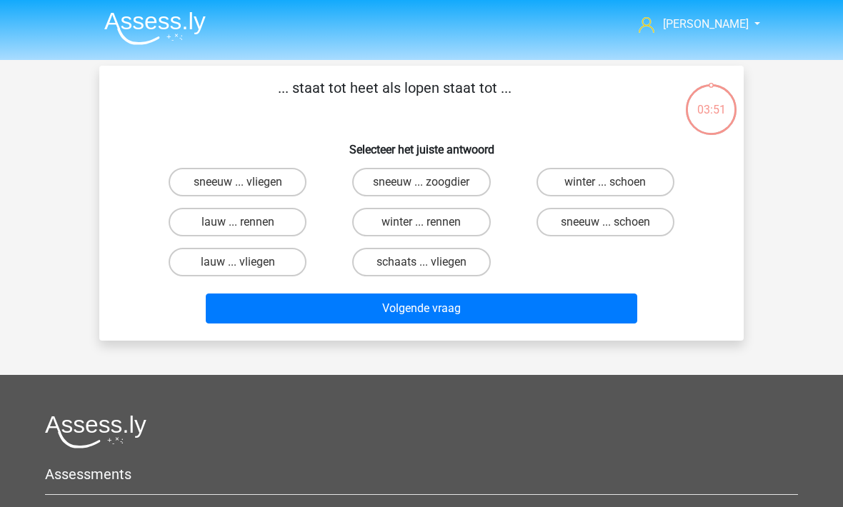
click at [201, 219] on label "lauw ... rennen" at bounding box center [238, 222] width 138 height 29
click at [238, 222] on input "lauw ... rennen" at bounding box center [242, 226] width 9 height 9
radio input "true"
click at [249, 304] on button "Volgende vraag" at bounding box center [422, 309] width 432 height 30
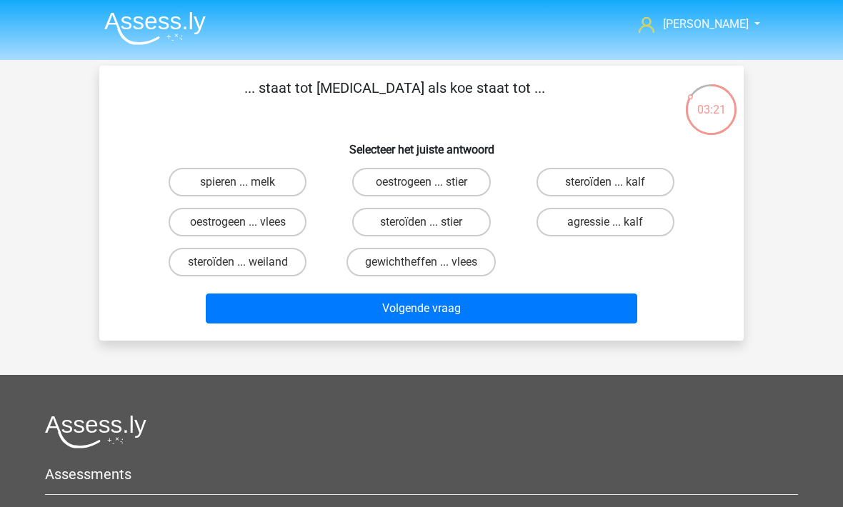
click at [151, 224] on div "oestrogeen ... vlees" at bounding box center [237, 222] width 172 height 29
click at [177, 224] on label "oestrogeen ... vlees" at bounding box center [238, 222] width 138 height 29
click at [238, 224] on input "oestrogeen ... vlees" at bounding box center [242, 226] width 9 height 9
radio input "true"
click at [233, 301] on button "Volgende vraag" at bounding box center [422, 309] width 432 height 30
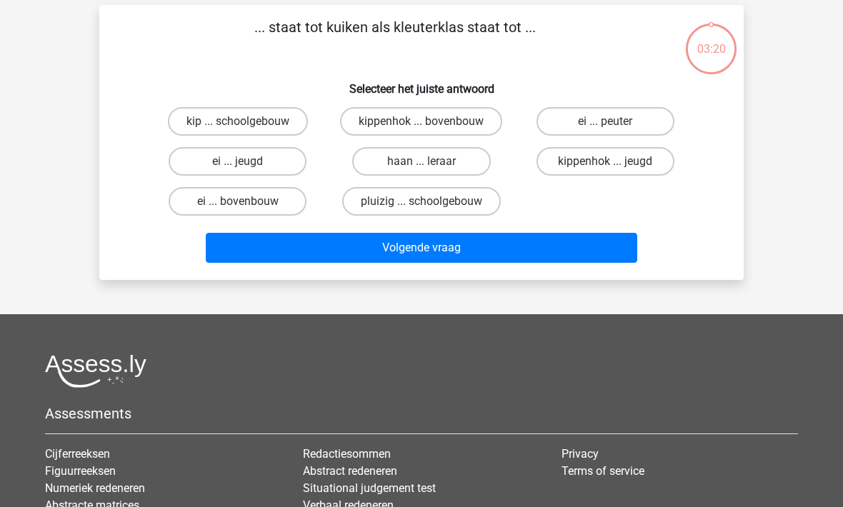
scroll to position [66, 0]
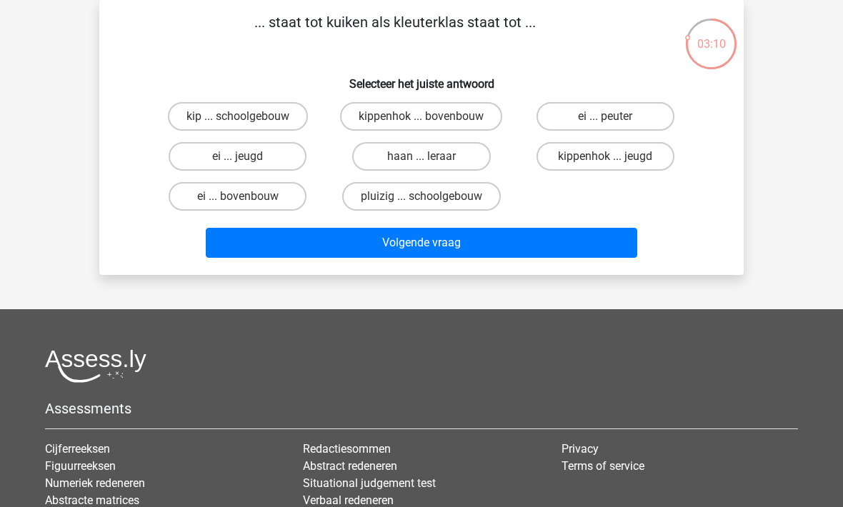
click at [208, 203] on label "ei ... bovenbouw" at bounding box center [238, 196] width 138 height 29
click at [238, 203] on input "ei ... bovenbouw" at bounding box center [242, 200] width 9 height 9
radio input "true"
click at [454, 254] on button "Volgende vraag" at bounding box center [422, 243] width 432 height 30
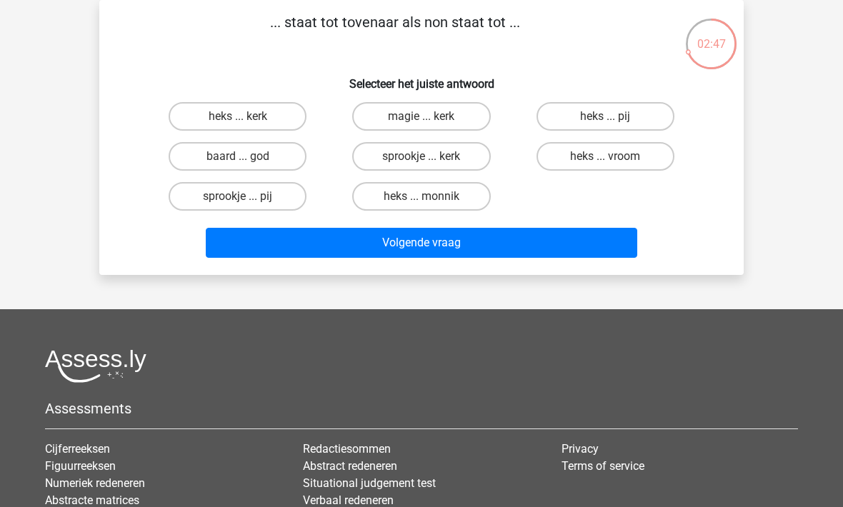
click at [374, 199] on label "heks ... monnik" at bounding box center [421, 196] width 138 height 29
click at [421, 199] on input "heks ... monnik" at bounding box center [425, 200] width 9 height 9
radio input "true"
click at [370, 251] on button "Volgende vraag" at bounding box center [422, 243] width 432 height 30
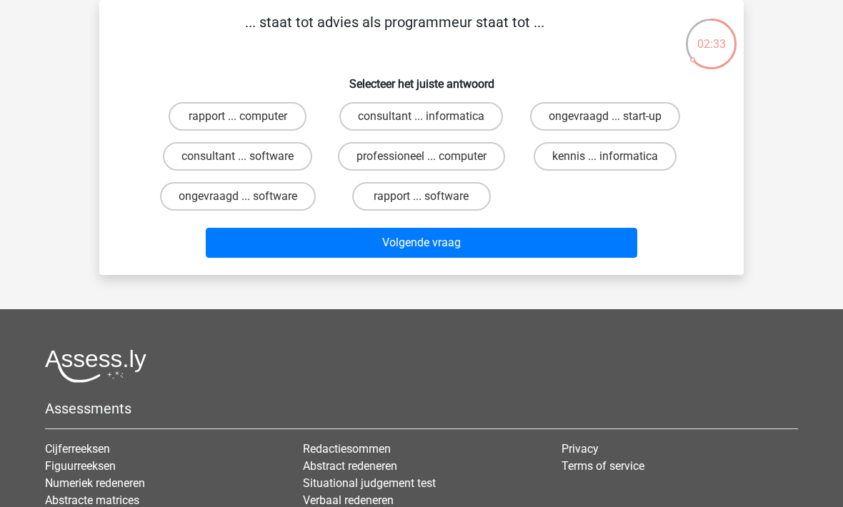
click at [186, 170] on label "consultant ... software" at bounding box center [237, 156] width 149 height 29
click at [238, 166] on input "consultant ... software" at bounding box center [242, 160] width 9 height 9
radio input "true"
click at [404, 244] on button "Volgende vraag" at bounding box center [422, 243] width 432 height 30
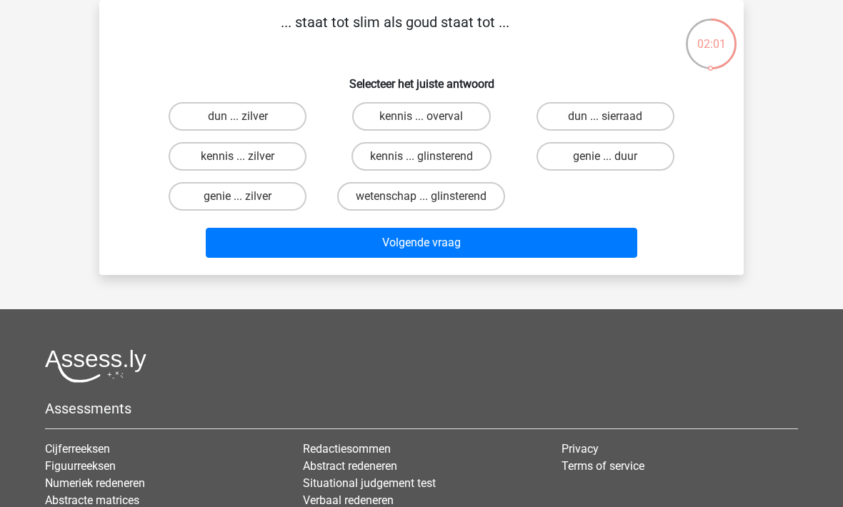
click at [566, 160] on label "genie ... duur" at bounding box center [605, 156] width 138 height 29
click at [605, 160] on input "genie ... duur" at bounding box center [609, 160] width 9 height 9
radio input "true"
click at [331, 234] on button "Volgende vraag" at bounding box center [422, 243] width 432 height 30
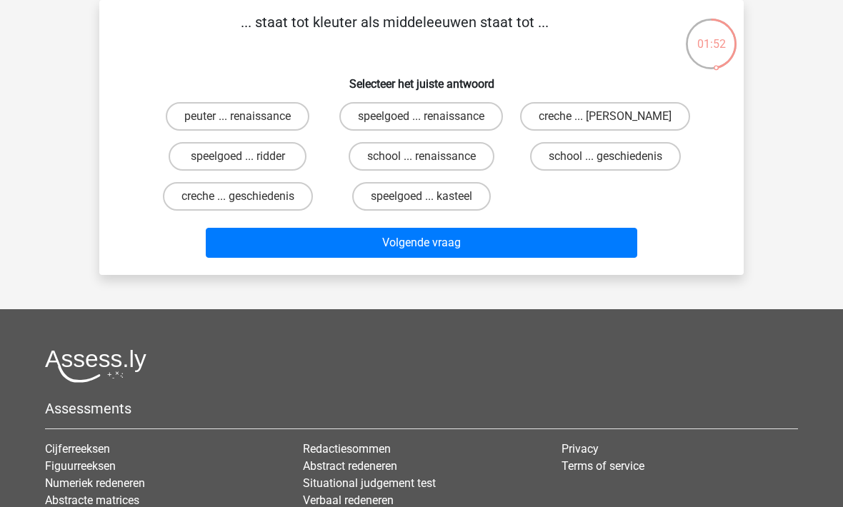
click at [176, 126] on label "peuter ... renaissance" at bounding box center [238, 116] width 144 height 29
click at [238, 126] on input "peuter ... renaissance" at bounding box center [242, 120] width 9 height 9
radio input "true"
click at [491, 231] on button "Volgende vraag" at bounding box center [422, 243] width 432 height 30
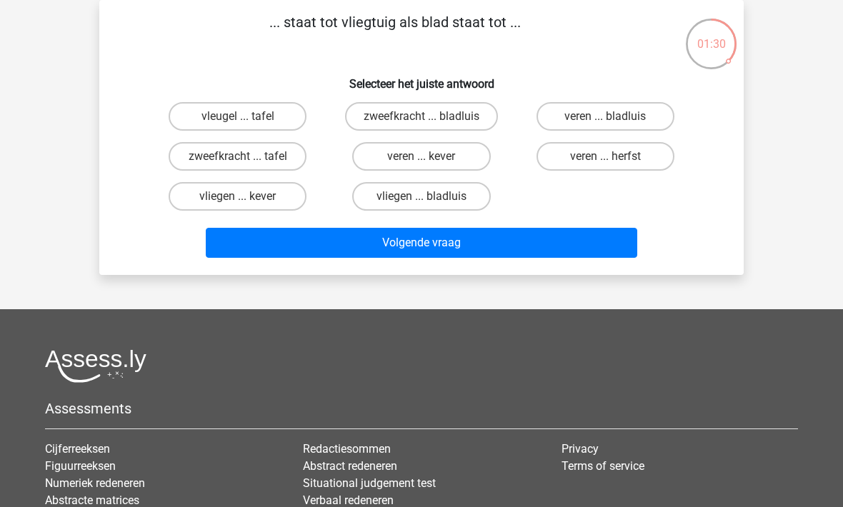
click at [180, 119] on label "vleugel ... tafel" at bounding box center [238, 116] width 138 height 29
click at [238, 119] on input "vleugel ... tafel" at bounding box center [242, 120] width 9 height 9
radio input "true"
click at [271, 246] on button "Volgende vraag" at bounding box center [422, 243] width 432 height 30
click at [191, 202] on label "brood ... trede" at bounding box center [238, 196] width 138 height 29
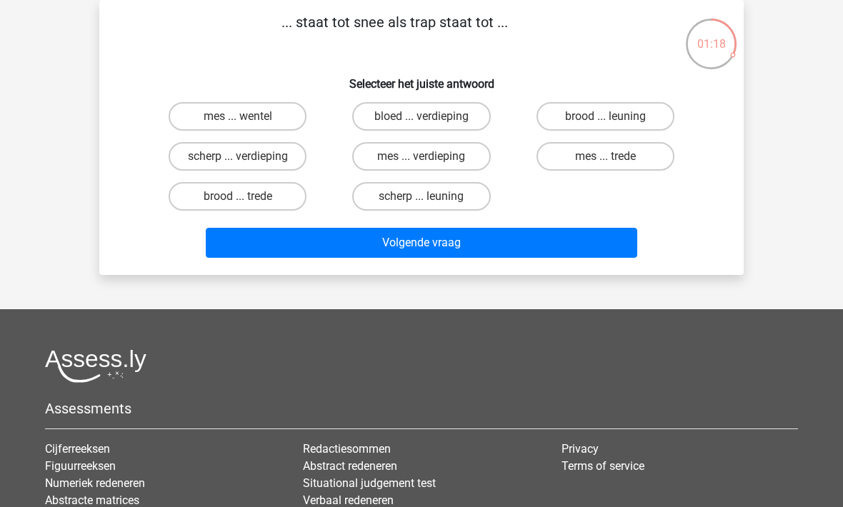
click at [238, 202] on input "brood ... trede" at bounding box center [242, 200] width 9 height 9
radio input "true"
click at [445, 241] on button "Volgende vraag" at bounding box center [422, 243] width 432 height 30
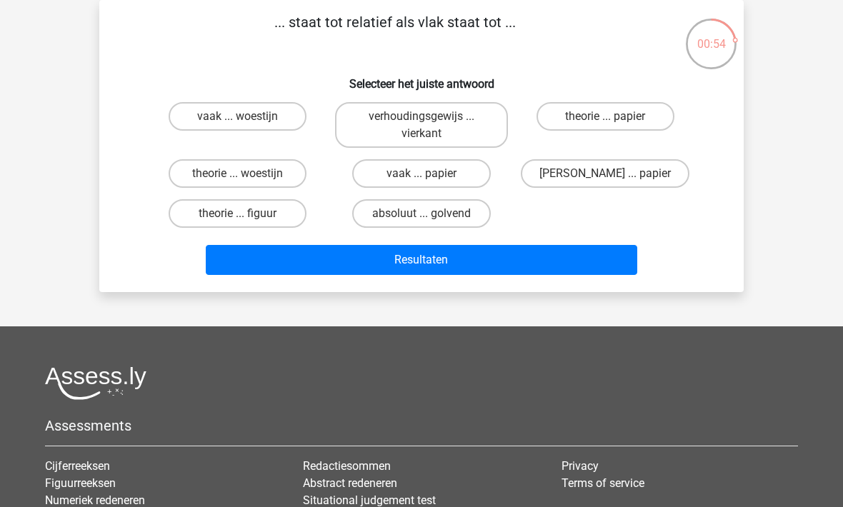
click at [384, 216] on label "absoluut ... golvend" at bounding box center [421, 213] width 138 height 29
click at [421, 216] on input "absoluut ... golvend" at bounding box center [425, 218] width 9 height 9
radio input "true"
click at [380, 259] on button "Resultaten" at bounding box center [422, 260] width 432 height 30
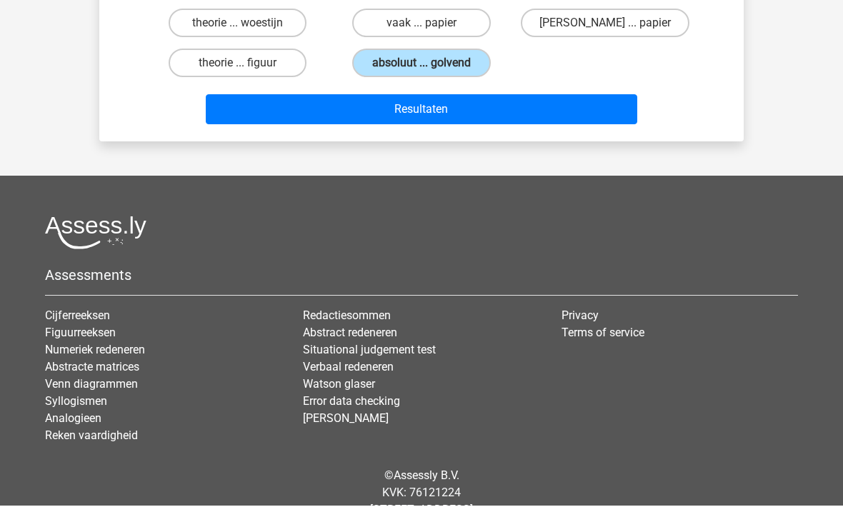
scroll to position [215, 0]
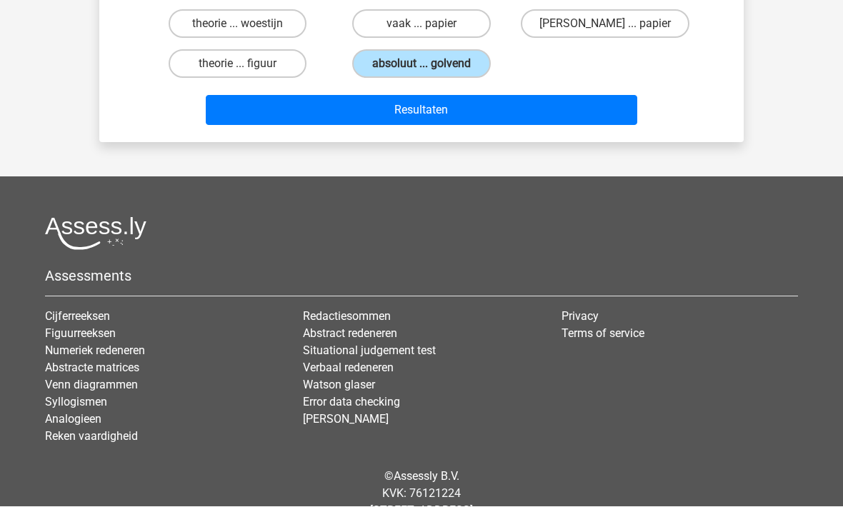
click at [67, 369] on link "Abstracte matrices" at bounding box center [92, 368] width 94 height 14
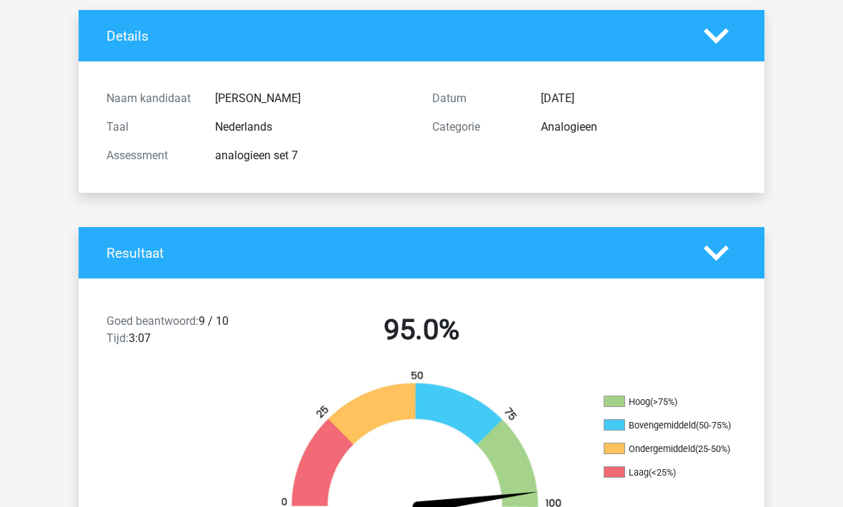
scroll to position [51, 0]
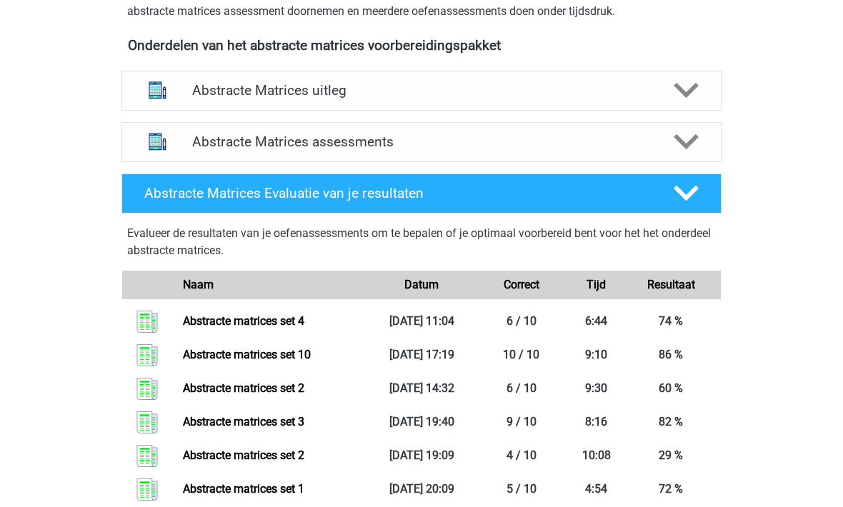
scroll to position [513, 0]
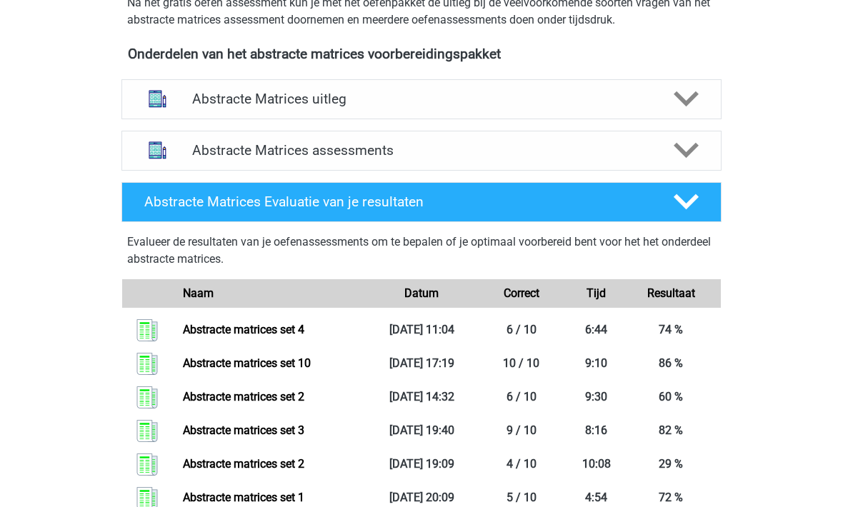
click at [184, 156] on div "Abstracte Matrices assessments" at bounding box center [421, 150] width 480 height 16
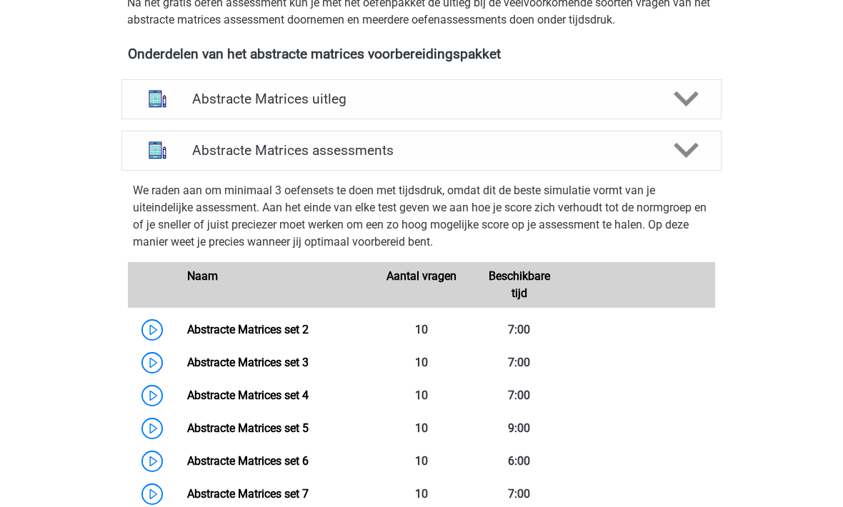
click at [187, 429] on link "Abstracte Matrices set 5" at bounding box center [247, 428] width 121 height 14
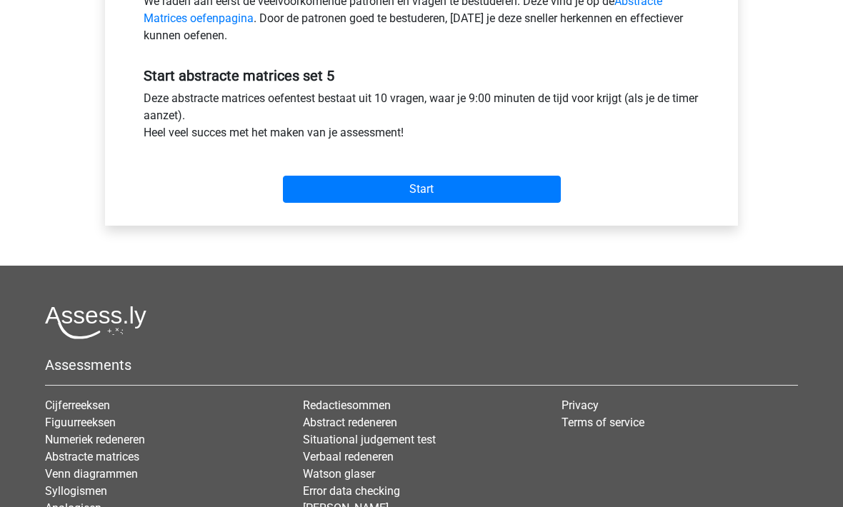
scroll to position [489, 0]
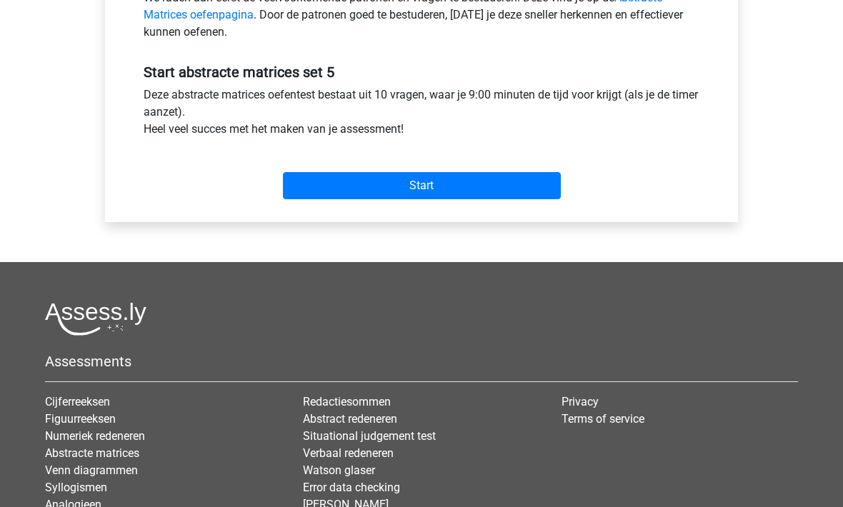
click at [356, 188] on input "Start" at bounding box center [422, 186] width 278 height 27
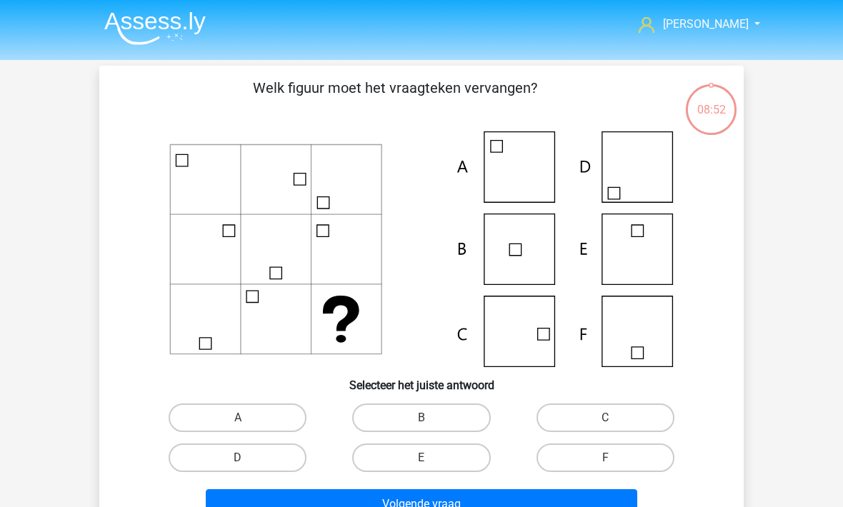
click at [569, 428] on label "C" at bounding box center [605, 418] width 138 height 29
click at [605, 427] on input "C" at bounding box center [609, 422] width 9 height 9
radio input "true"
click at [287, 500] on button "Volgende vraag" at bounding box center [422, 504] width 432 height 30
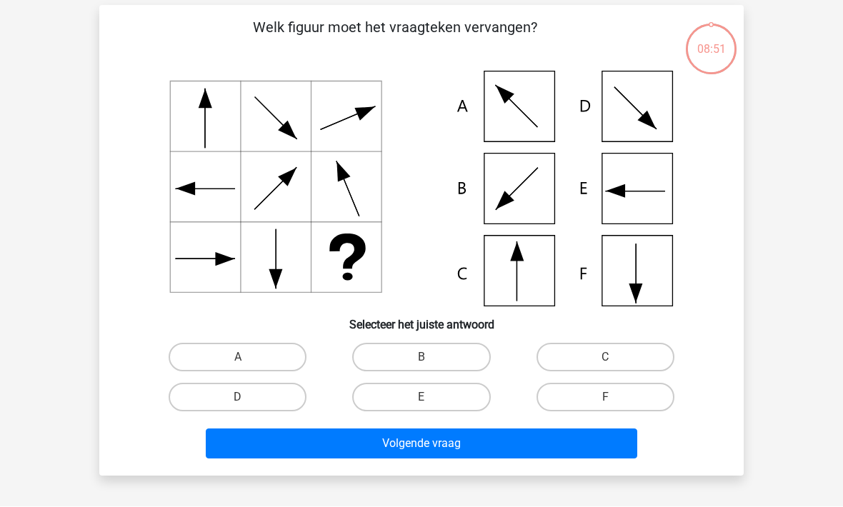
scroll to position [66, 0]
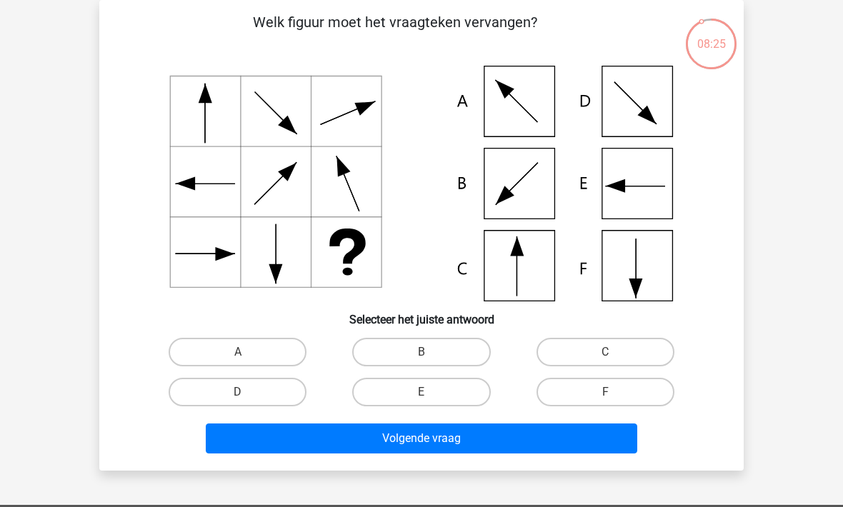
click at [242, 391] on label "D" at bounding box center [238, 392] width 138 height 29
click at [242, 392] on input "D" at bounding box center [242, 396] width 9 height 9
radio input "true"
click at [290, 449] on button "Volgende vraag" at bounding box center [422, 439] width 432 height 30
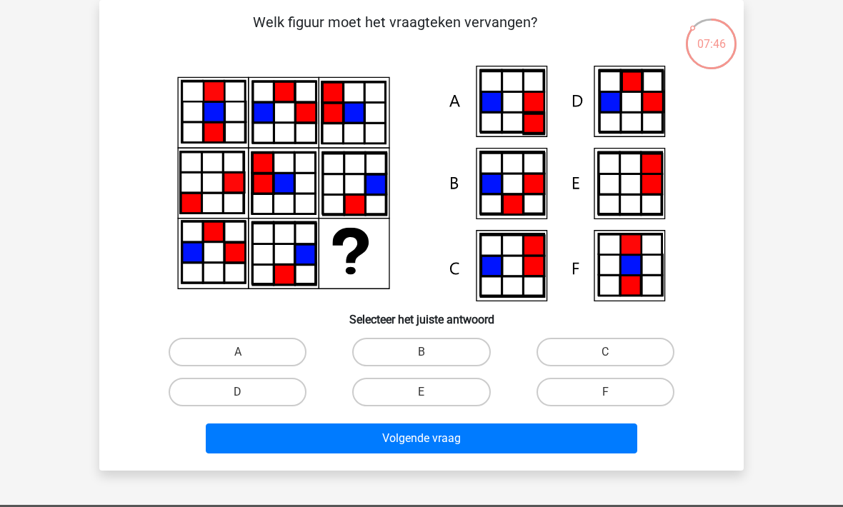
click at [233, 341] on label "A" at bounding box center [238, 352] width 138 height 29
click at [238, 352] on input "A" at bounding box center [242, 356] width 9 height 9
radio input "true"
click at [274, 446] on button "Volgende vraag" at bounding box center [422, 439] width 432 height 30
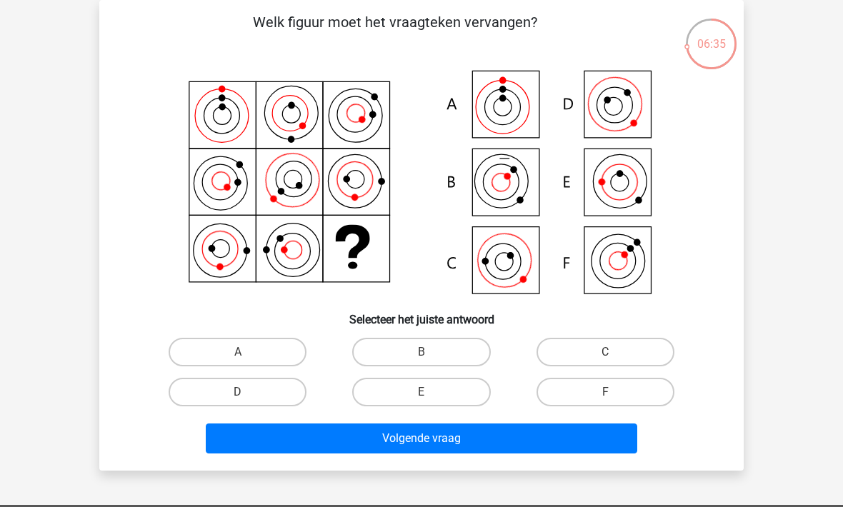
click at [570, 356] on label "C" at bounding box center [605, 352] width 138 height 29
click at [605, 356] on input "C" at bounding box center [609, 356] width 9 height 9
radio input "true"
click at [394, 429] on button "Volgende vraag" at bounding box center [422, 439] width 432 height 30
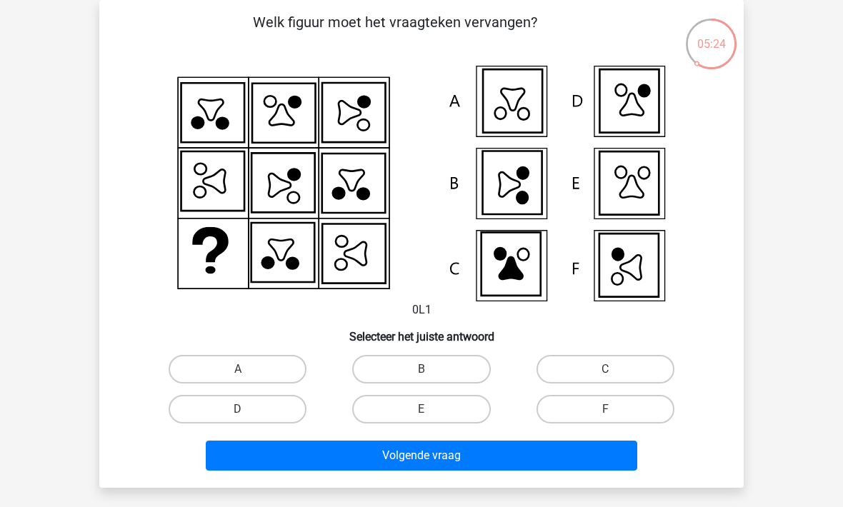
click at [219, 410] on label "D" at bounding box center [238, 409] width 138 height 29
click at [238, 410] on input "D" at bounding box center [242, 413] width 9 height 9
radio input "true"
click at [266, 461] on button "Volgende vraag" at bounding box center [422, 456] width 432 height 30
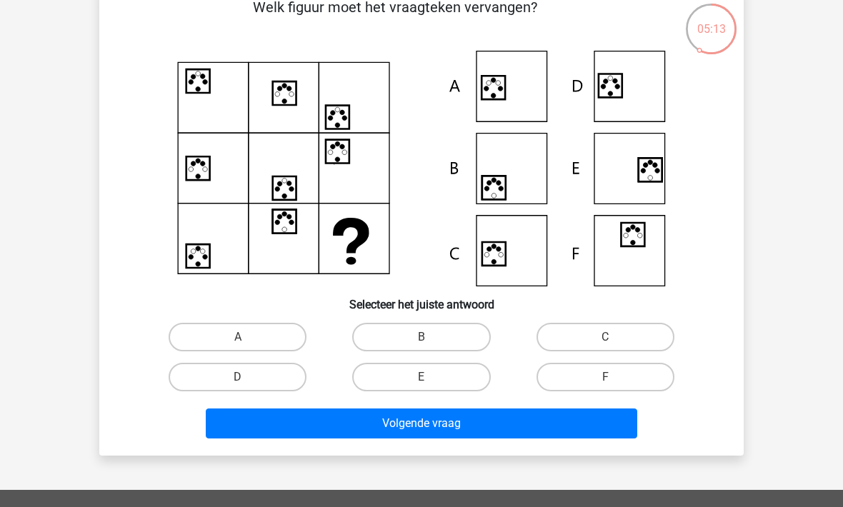
scroll to position [84, 0]
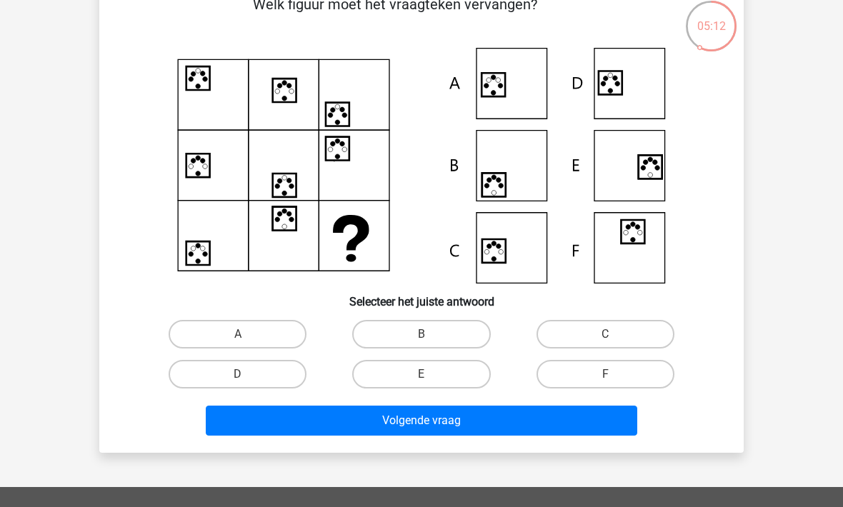
click at [227, 337] on label "A" at bounding box center [238, 334] width 138 height 29
click at [238, 337] on input "A" at bounding box center [242, 338] width 9 height 9
radio input "true"
click at [265, 419] on button "Volgende vraag" at bounding box center [422, 421] width 432 height 30
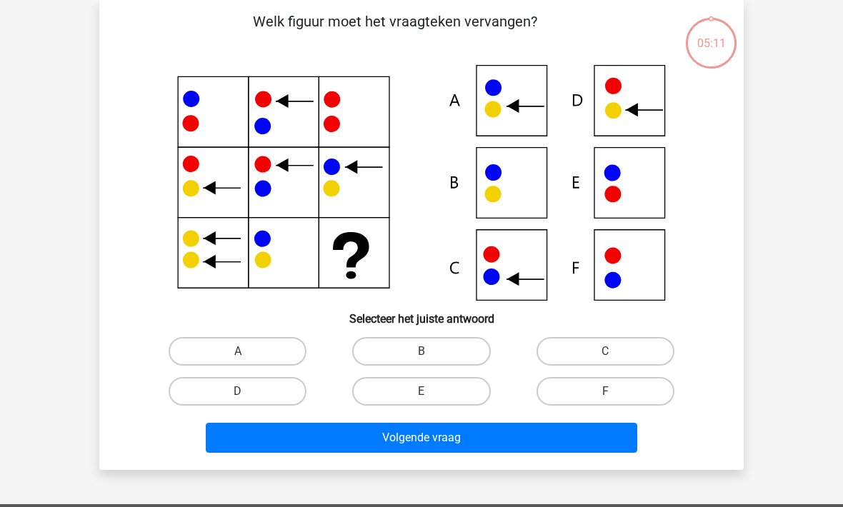
scroll to position [66, 0]
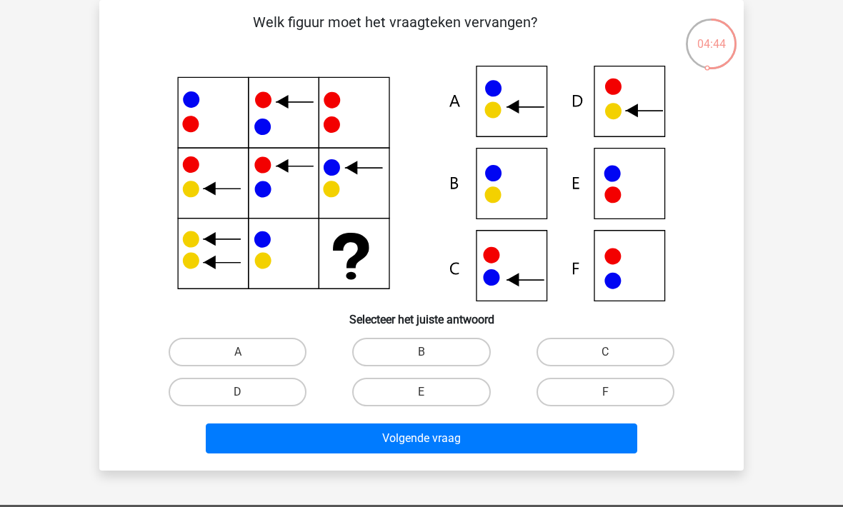
click at [223, 347] on label "A" at bounding box center [238, 352] width 138 height 29
click at [238, 352] on input "A" at bounding box center [242, 356] width 9 height 9
radio input "true"
click at [259, 446] on button "Volgende vraag" at bounding box center [422, 439] width 432 height 30
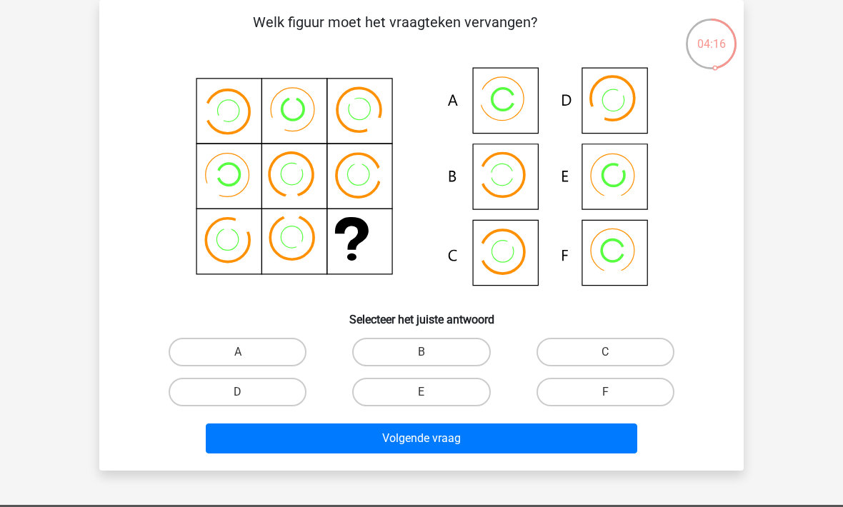
click at [390, 341] on label "B" at bounding box center [421, 352] width 138 height 29
click at [421, 352] on input "B" at bounding box center [425, 356] width 9 height 9
radio input "true"
click at [339, 425] on button "Volgende vraag" at bounding box center [422, 439] width 432 height 30
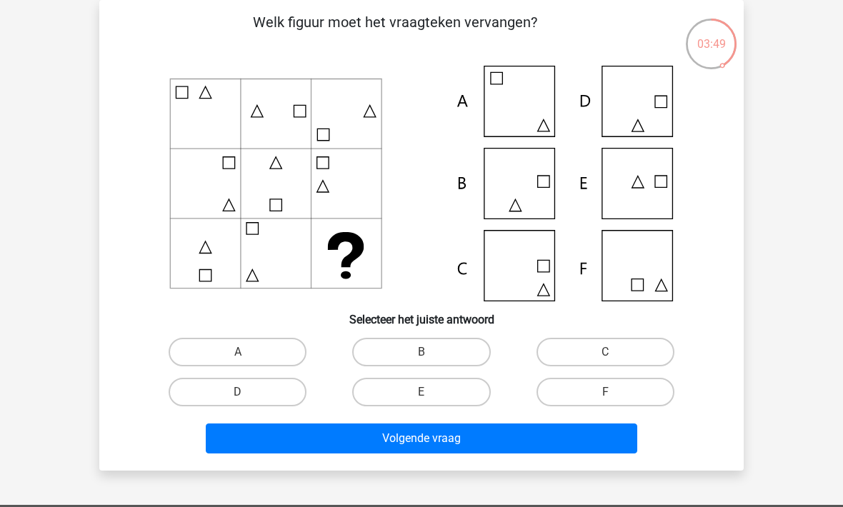
click at [556, 353] on label "C" at bounding box center [605, 352] width 138 height 29
click at [605, 353] on input "C" at bounding box center [609, 356] width 9 height 9
radio input "true"
click at [296, 446] on button "Volgende vraag" at bounding box center [422, 439] width 432 height 30
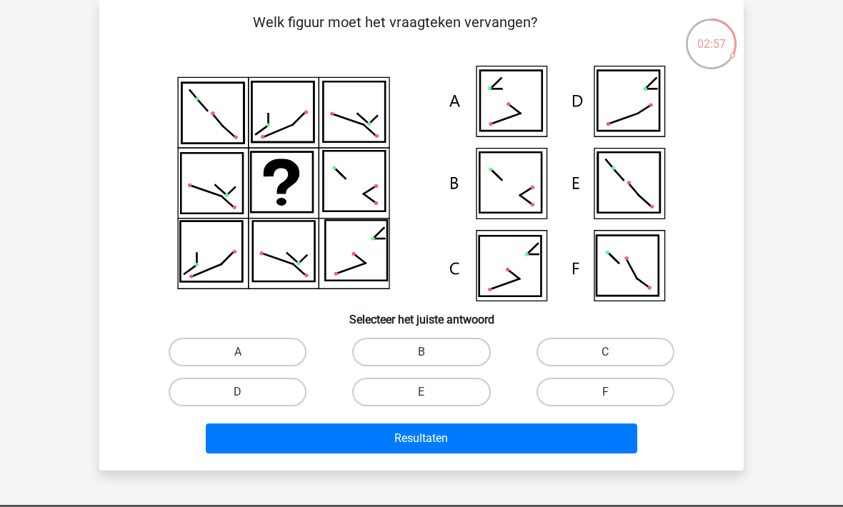
click at [509, 110] on icon at bounding box center [511, 101] width 62 height 60
click at [214, 353] on label "A" at bounding box center [238, 352] width 138 height 29
click at [238, 353] on input "A" at bounding box center [242, 356] width 9 height 9
radio input "true"
click at [238, 439] on button "Resultaten" at bounding box center [422, 439] width 432 height 30
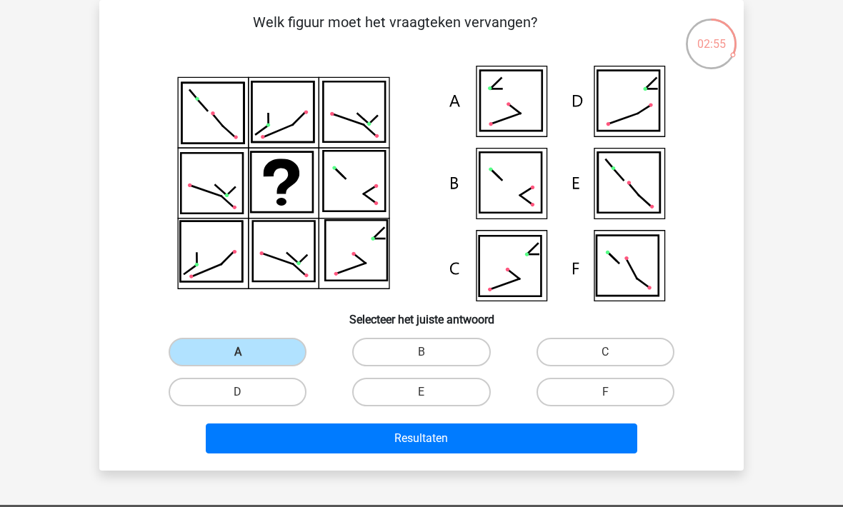
scroll to position [65, 0]
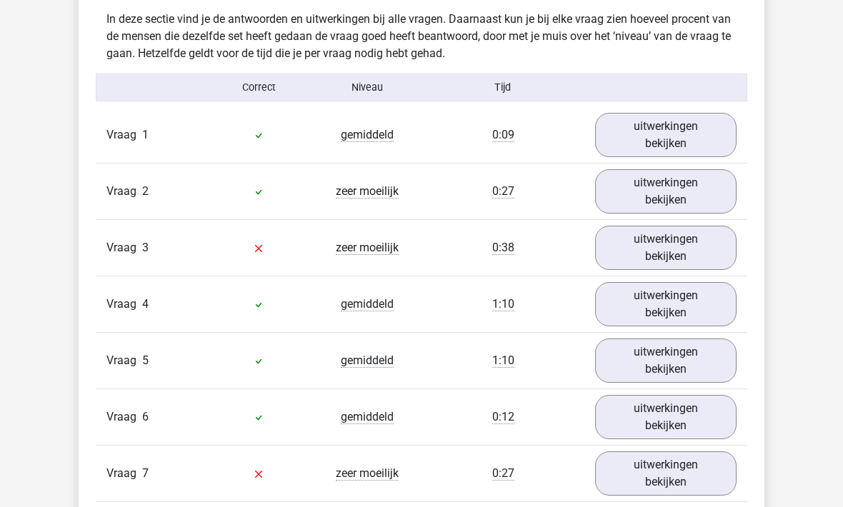
click at [651, 249] on link "uitwerkingen bekijken" at bounding box center [665, 248] width 141 height 44
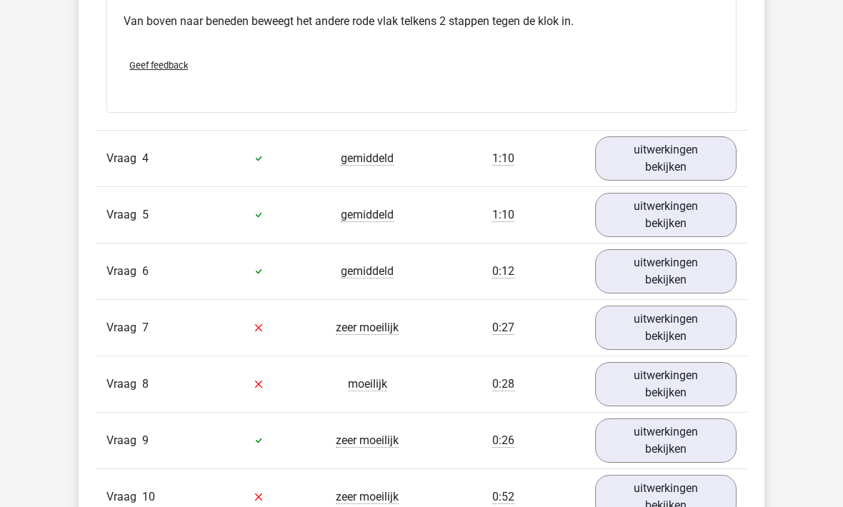
scroll to position [1660, 0]
click at [649, 324] on link "uitwerkingen bekijken" at bounding box center [665, 327] width 141 height 44
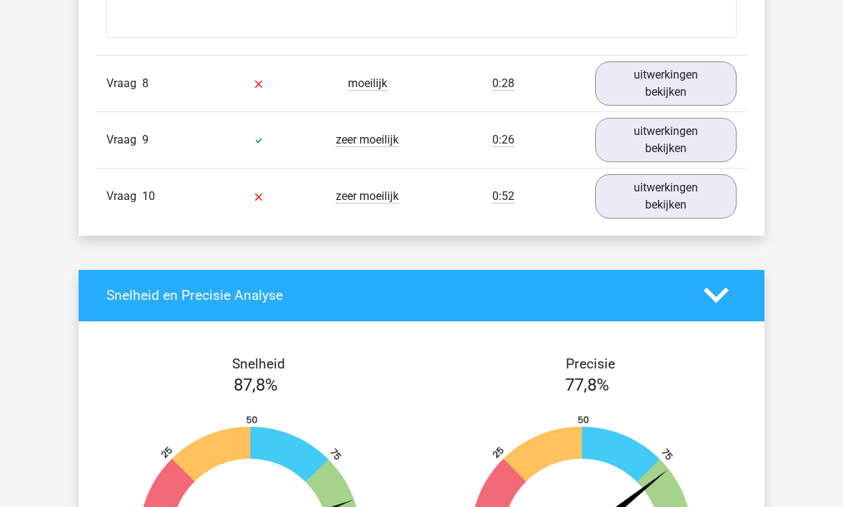
scroll to position [2519, 0]
click at [644, 90] on link "uitwerkingen bekijken" at bounding box center [665, 83] width 141 height 44
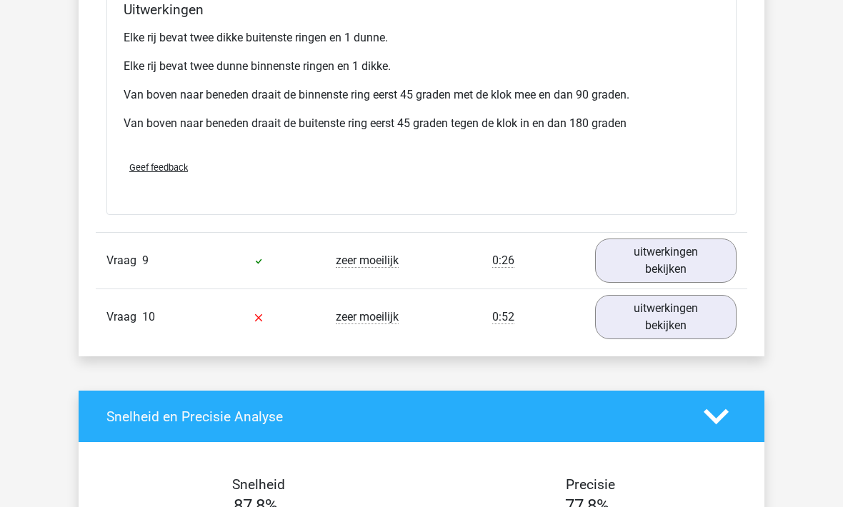
scroll to position [3042, 0]
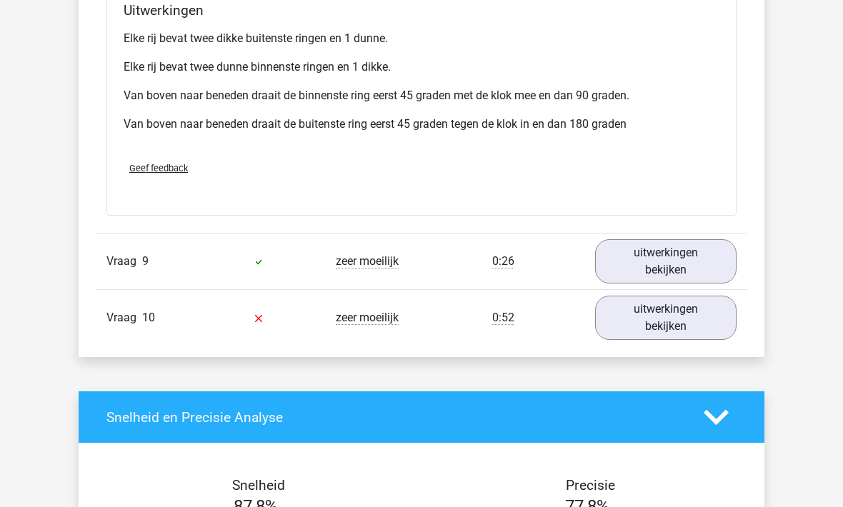
click at [634, 326] on link "uitwerkingen bekijken" at bounding box center [665, 318] width 141 height 44
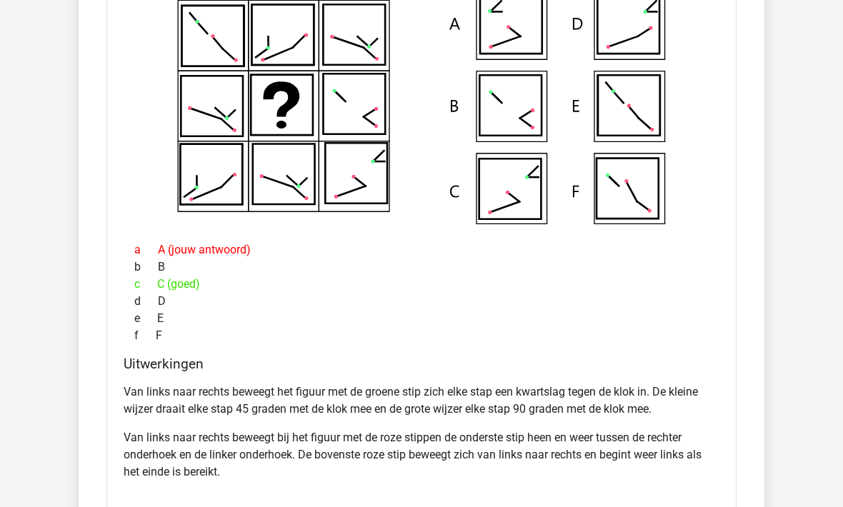
scroll to position [3445, 0]
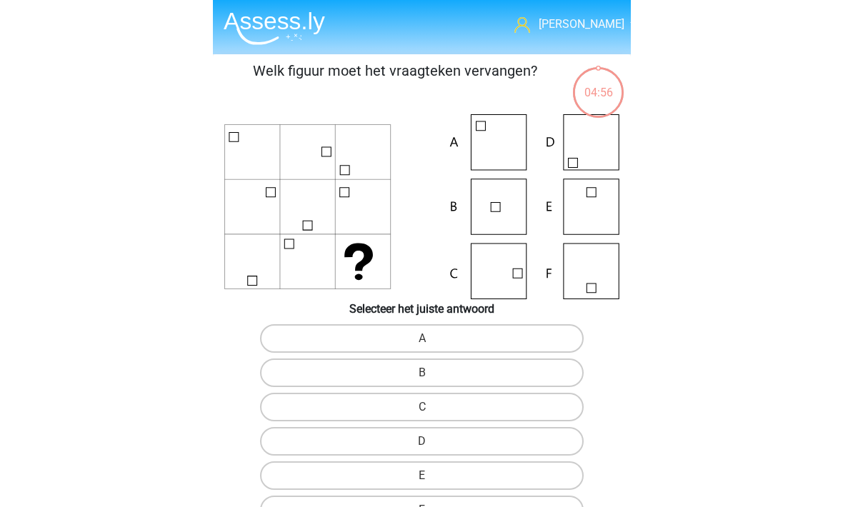
scroll to position [4, 0]
